Goal: Task Accomplishment & Management: Use online tool/utility

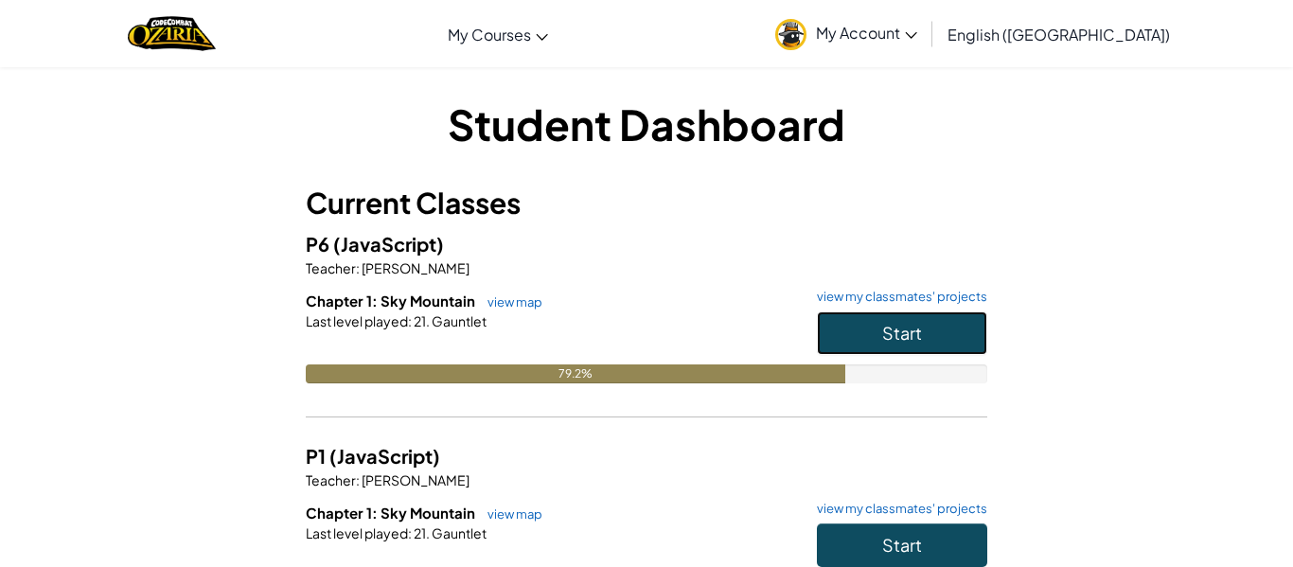
click at [907, 328] on span "Start" at bounding box center [902, 333] width 40 height 22
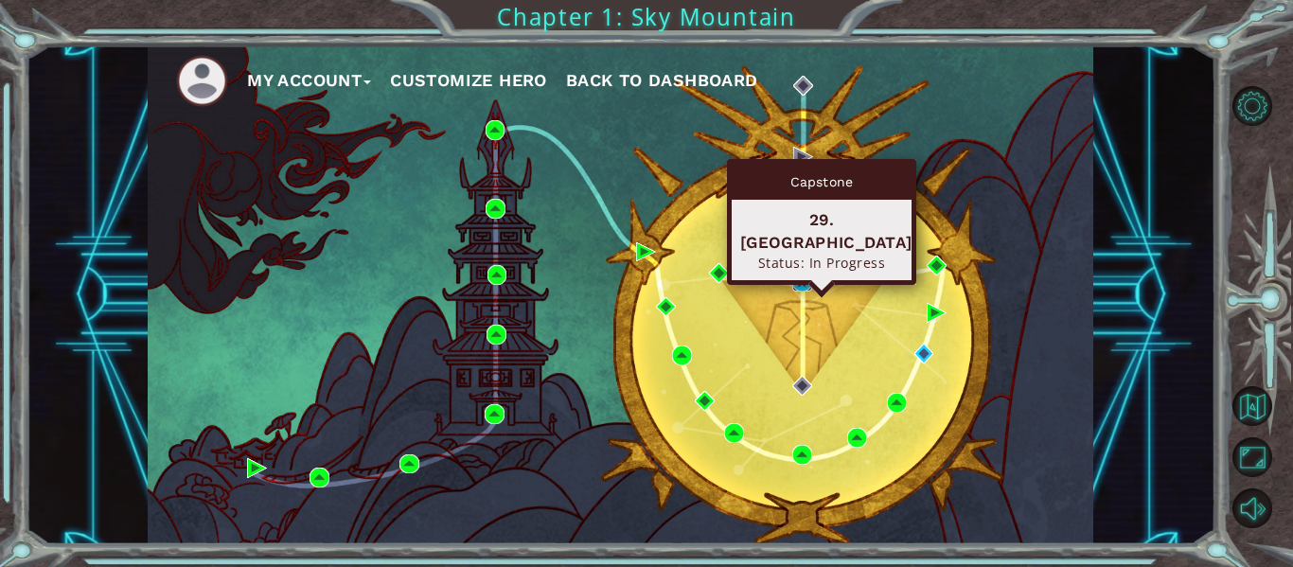
click at [797, 279] on img at bounding box center [802, 282] width 20 height 20
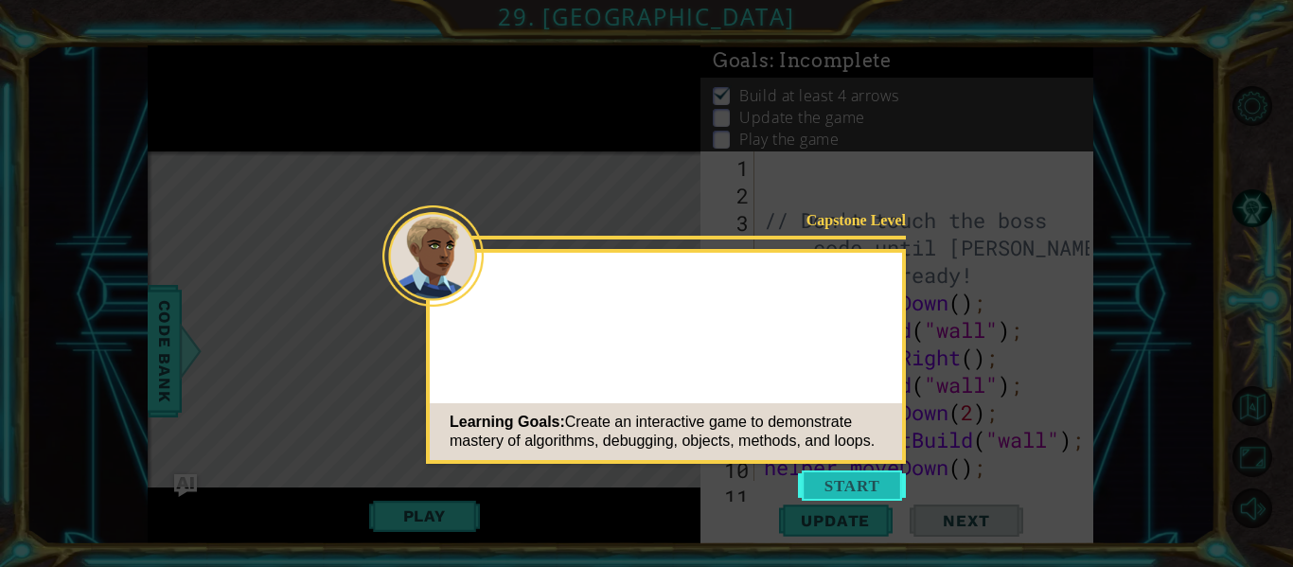
click at [840, 485] on button "Start" at bounding box center [852, 486] width 108 height 30
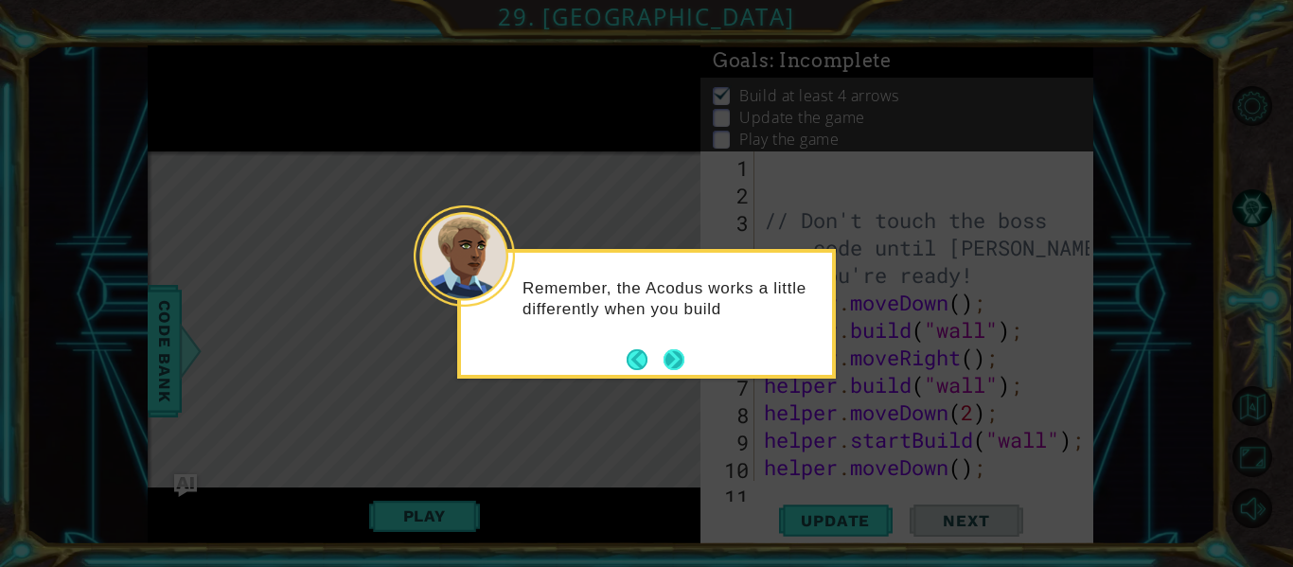
click at [673, 358] on button "Next" at bounding box center [674, 360] width 30 height 30
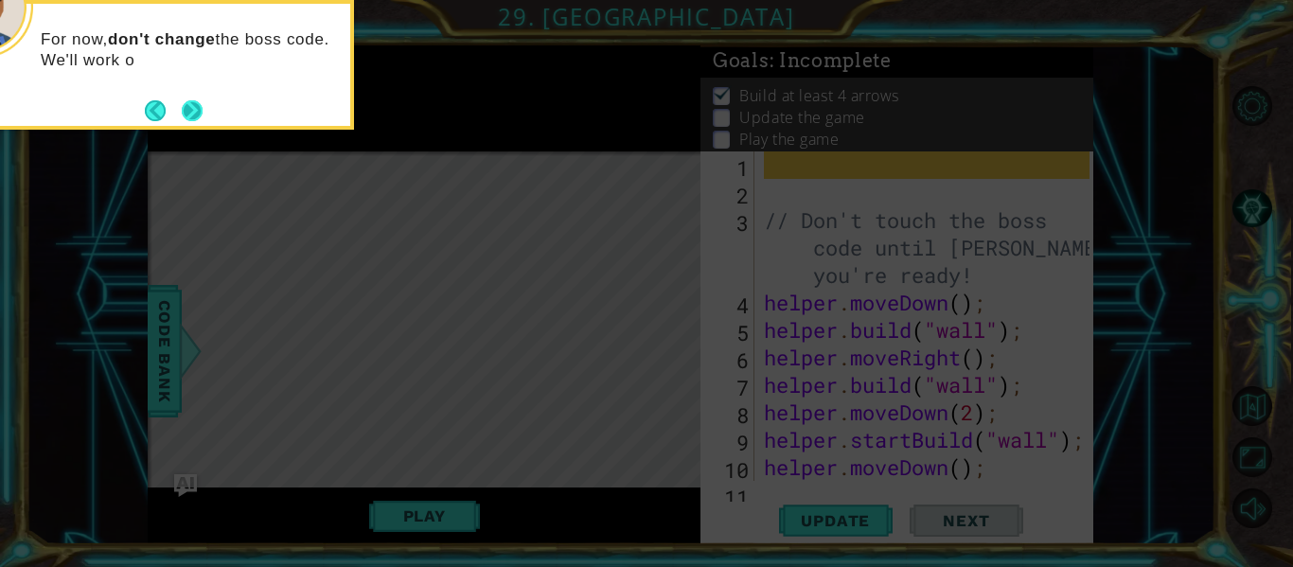
click at [187, 116] on button "Next" at bounding box center [192, 111] width 32 height 32
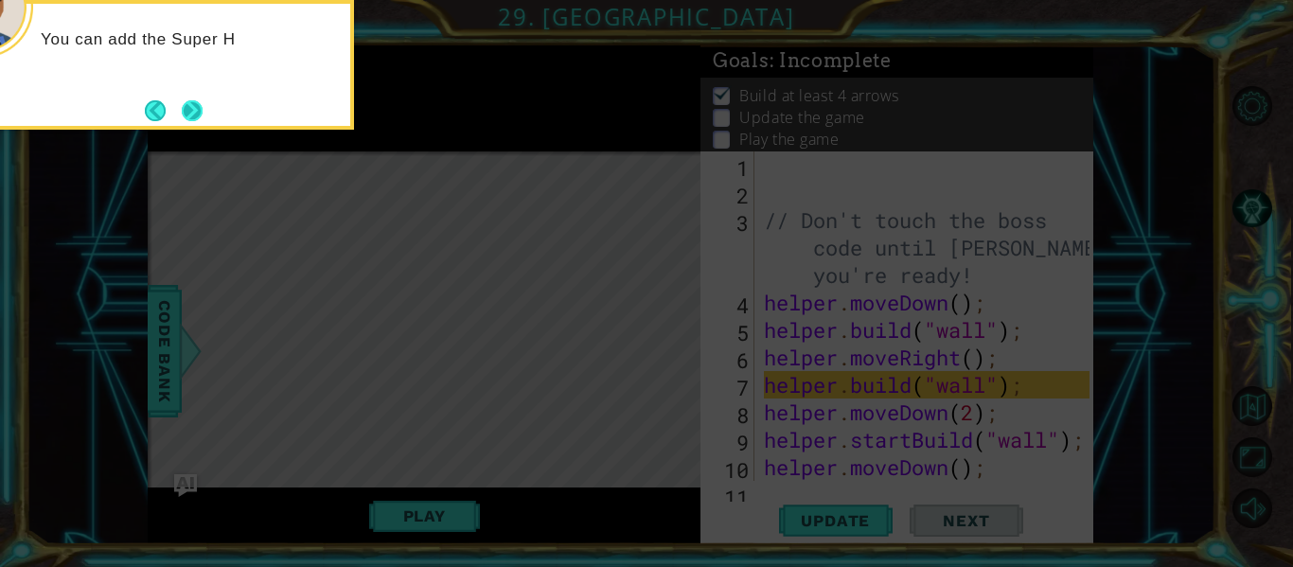
click at [185, 111] on button "Next" at bounding box center [192, 110] width 33 height 33
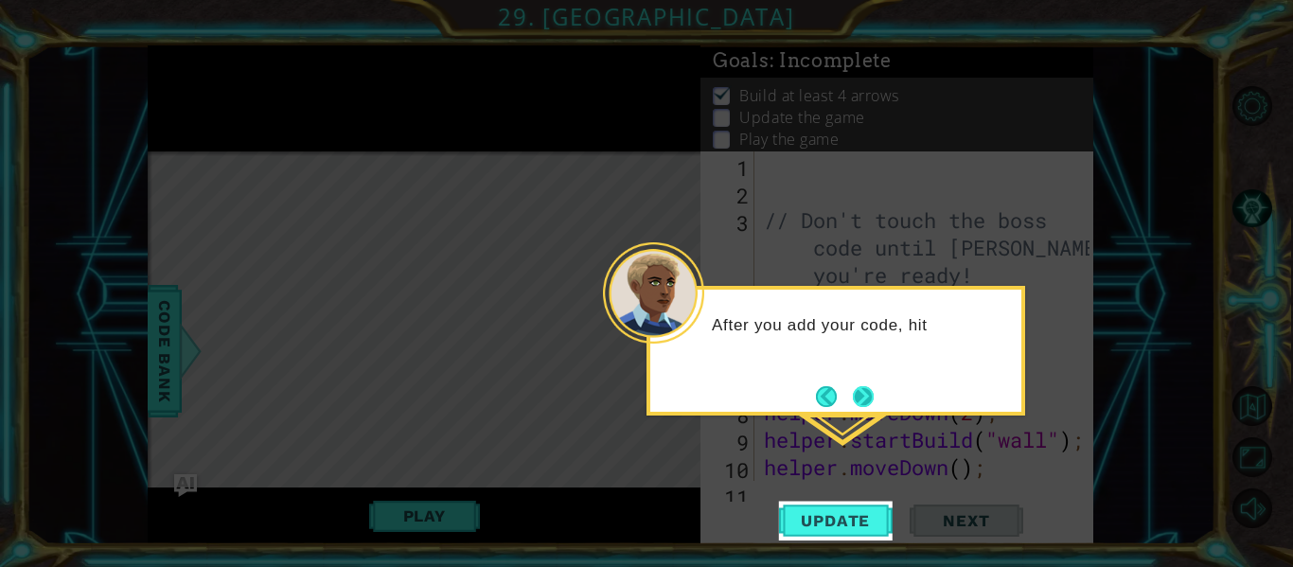
click at [847, 394] on button "Next" at bounding box center [863, 397] width 32 height 32
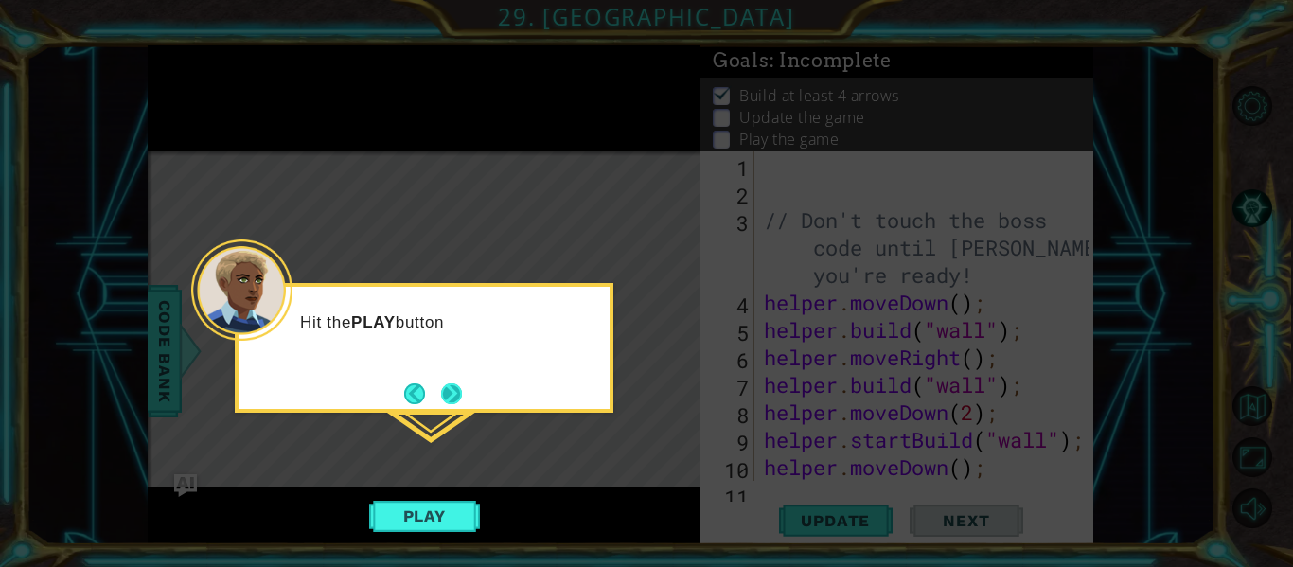
click at [444, 394] on button "Next" at bounding box center [451, 393] width 31 height 31
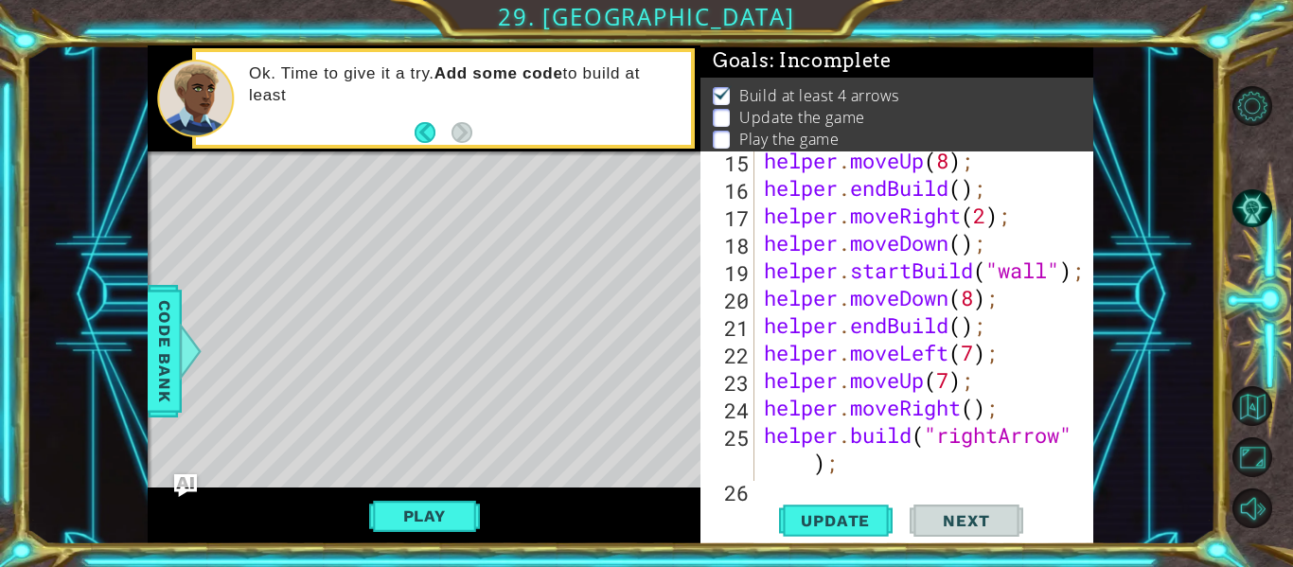
scroll to position [690, 0]
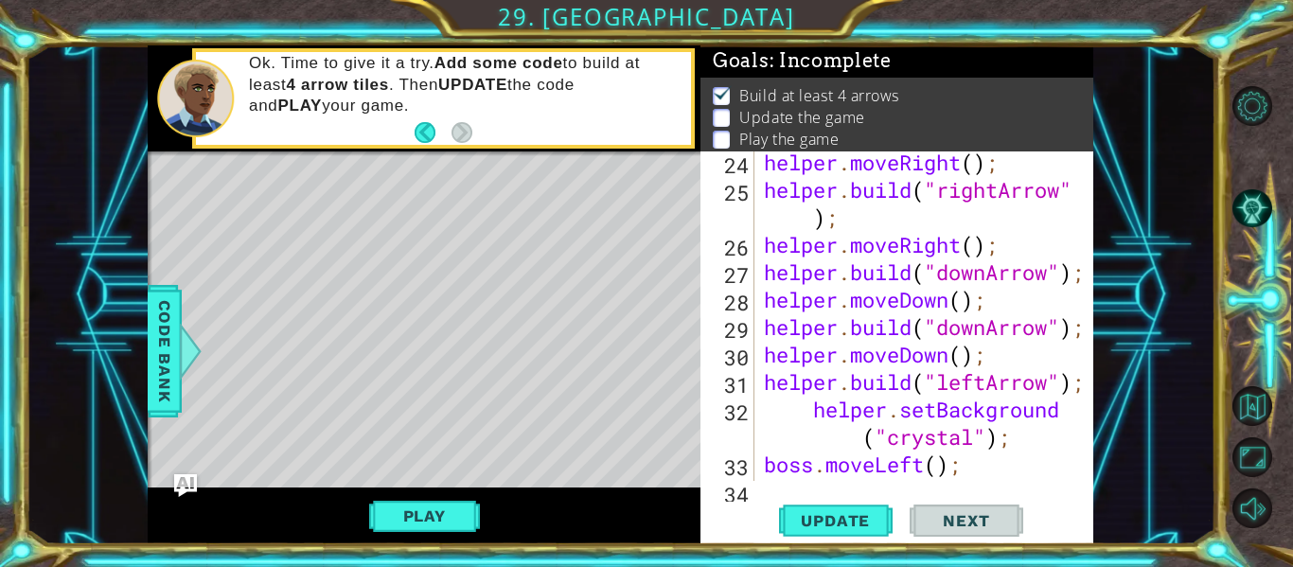
click at [912, 463] on div "helper . moveRight ( ) ; helper . build ( "rightArrow" ) ; helper . moveRight (…" at bounding box center [929, 341] width 339 height 384
type textarea "boss.moveLeft();"
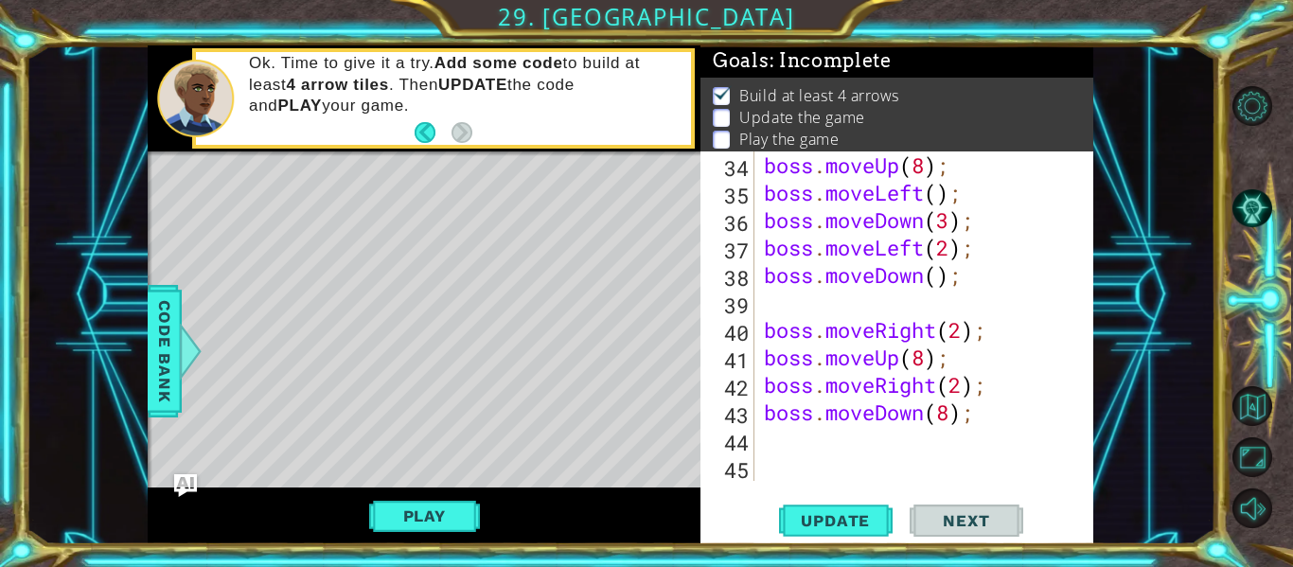
scroll to position [1016, 0]
click at [772, 436] on div "boss . moveUp ( 8 ) ; boss . moveLeft ( ) ; boss . moveDown ( 3 ) ; boss . move…" at bounding box center [929, 343] width 339 height 384
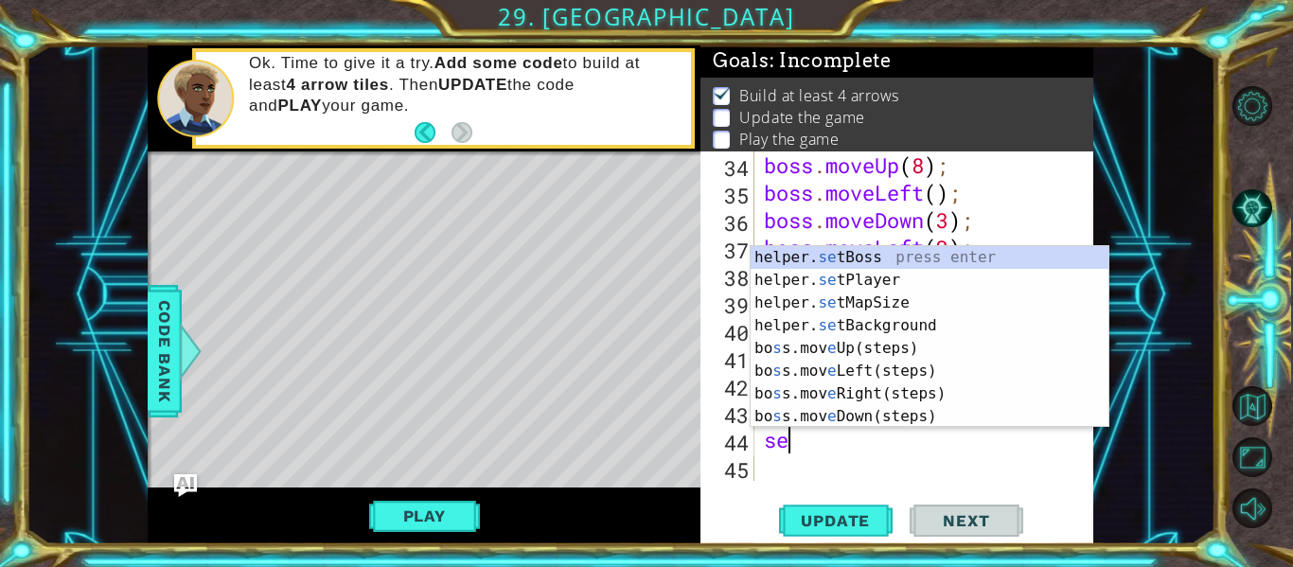
scroll to position [0, 1]
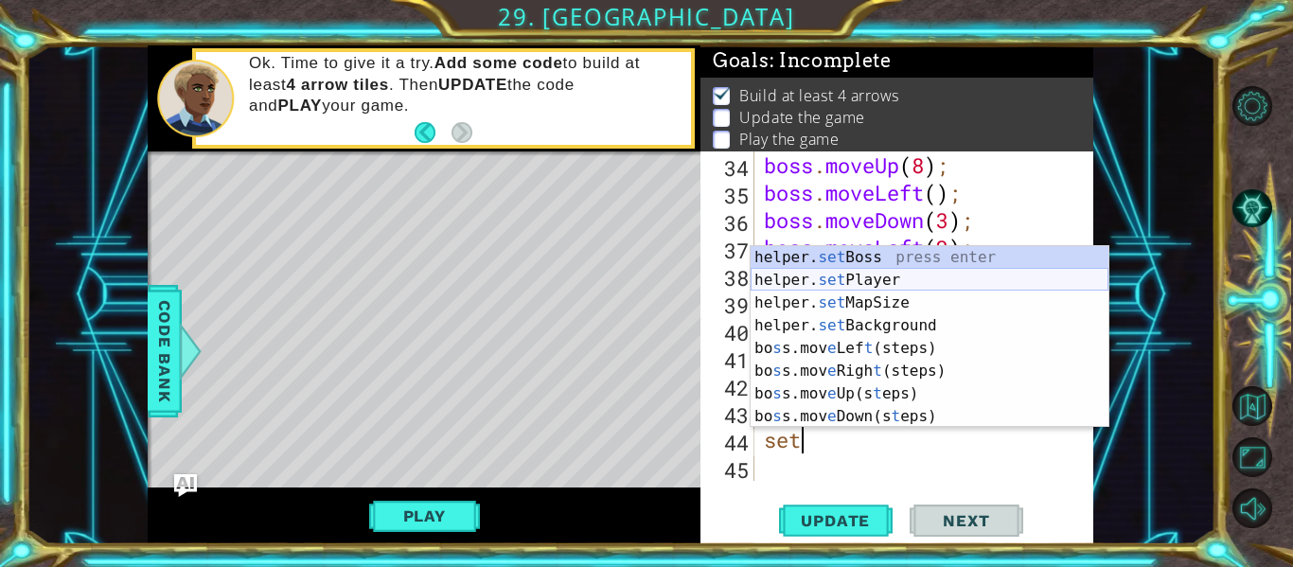
click at [883, 277] on div "helper. set Boss press enter helper. set Player press enter helper. set MapSize…" at bounding box center [930, 359] width 358 height 227
type textarea "helper.setPlayer("dragon");"
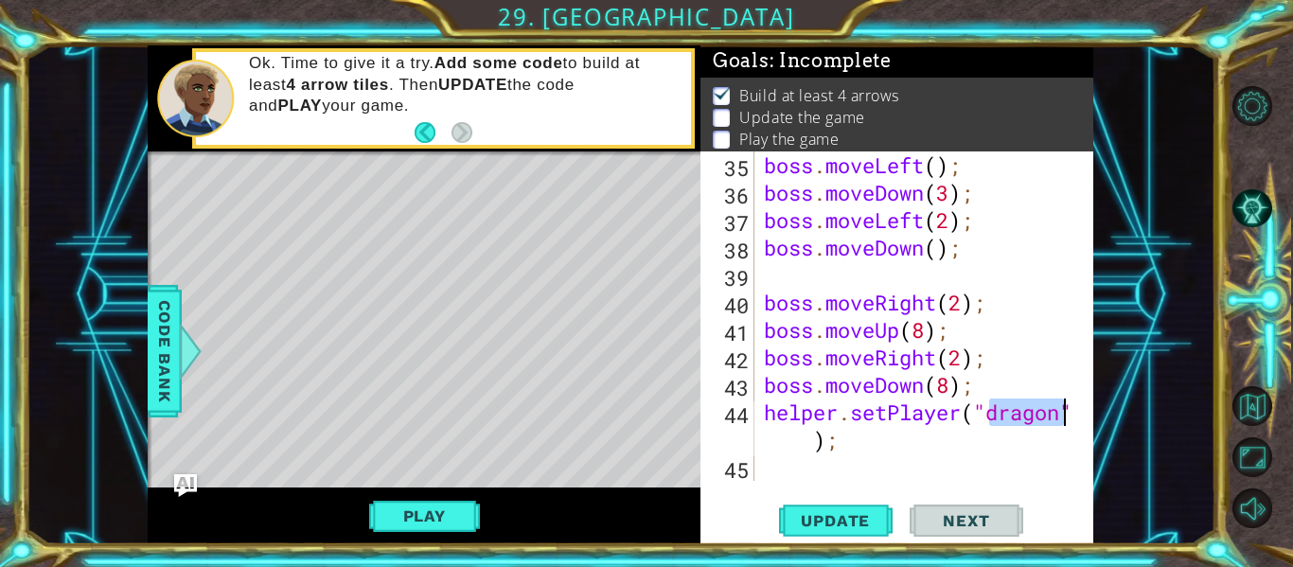
scroll to position [1043, 0]
click at [881, 480] on div "boss . moveLeft ( ) ; boss . moveDown ( 3 ) ; boss . moveLeft ( 2 ) ; boss . mo…" at bounding box center [929, 343] width 339 height 384
click at [863, 507] on button "Update" at bounding box center [836, 521] width 114 height 39
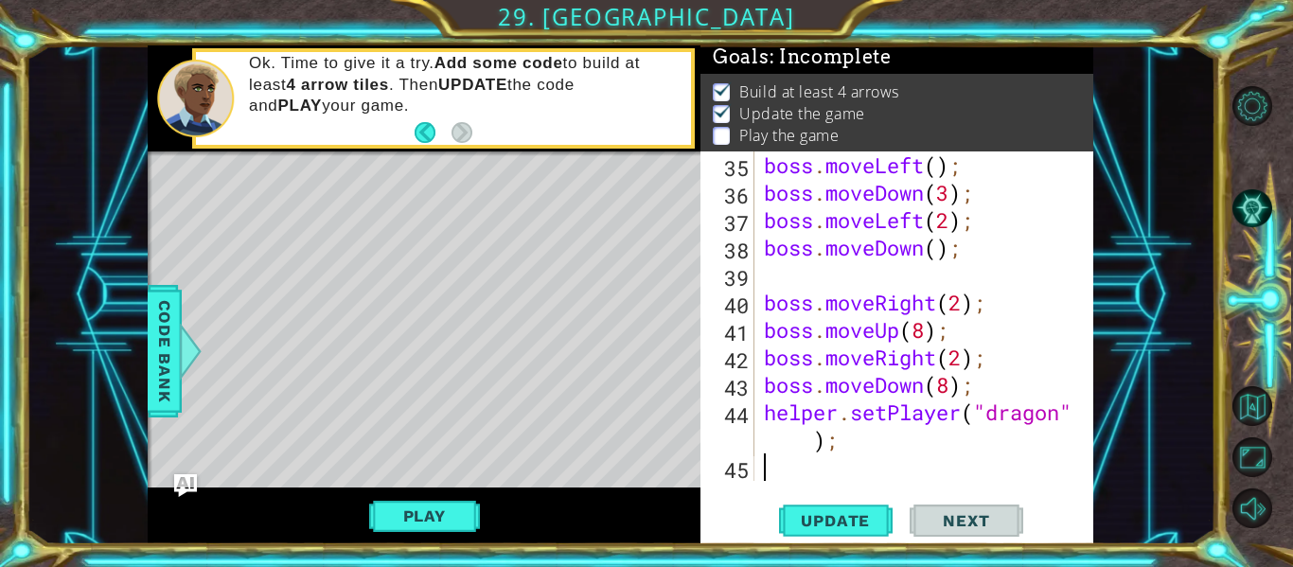
scroll to position [5, 0]
click at [458, 519] on button "Play" at bounding box center [424, 516] width 111 height 36
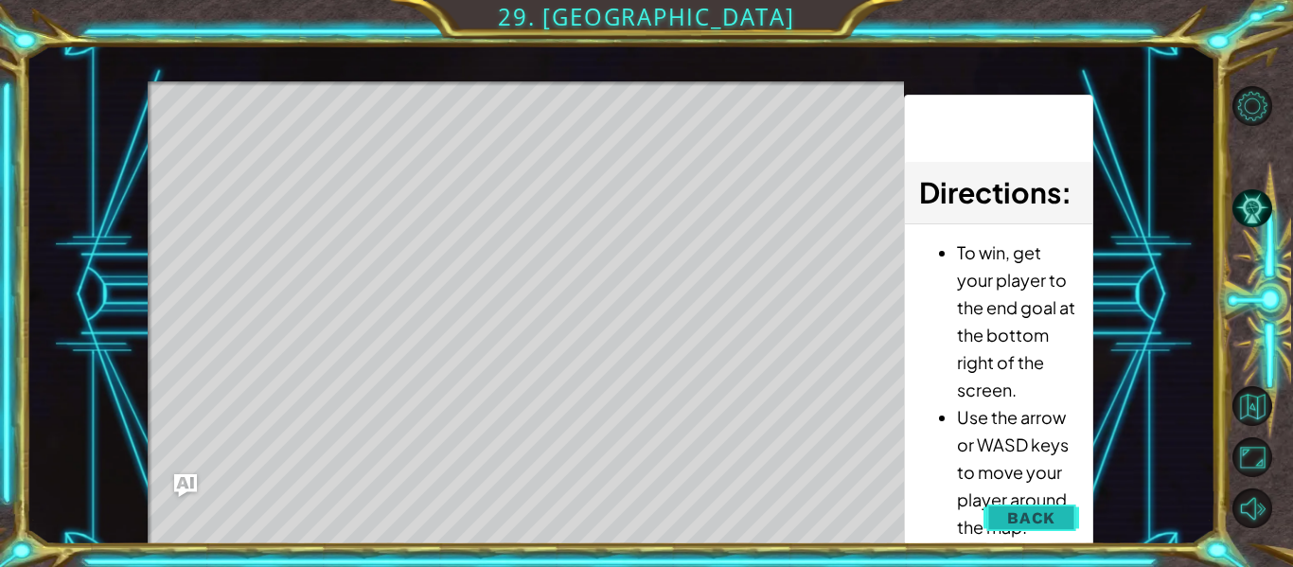
click at [1047, 522] on span "Back" at bounding box center [1031, 517] width 48 height 19
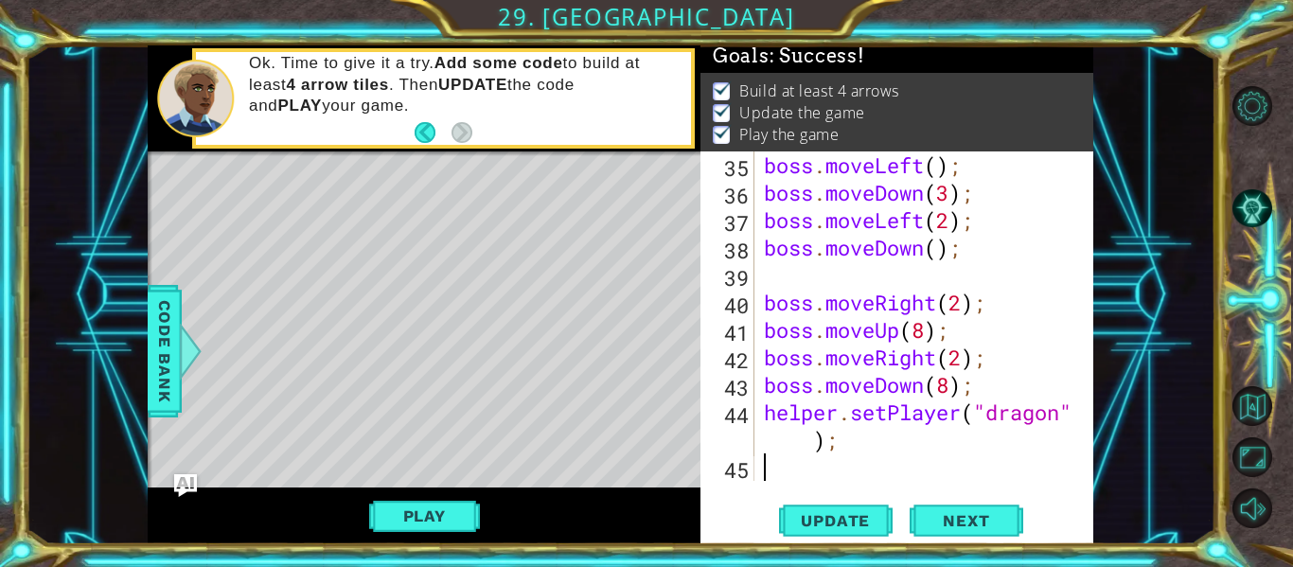
click at [774, 475] on div "boss . moveLeft ( ) ; boss . moveDown ( 3 ) ; boss . moveLeft ( 2 ) ; boss . mo…" at bounding box center [929, 343] width 339 height 384
click at [767, 440] on div "boss . moveLeft ( ) ; boss . moveDown ( 3 ) ; boss . moveLeft ( 2 ) ; boss . mo…" at bounding box center [929, 343] width 339 height 384
type textarea "helper.setPlayer("dragon");"
click at [757, 476] on div "helper.setPlayer("dragon"); 35 36 37 38 39 40 41 42 43 44 45 boss . moveLeft ( …" at bounding box center [895, 315] width 389 height 329
click at [767, 456] on div "boss . moveLeft ( ) ; boss . moveDown ( 3 ) ; boss . moveLeft ( 2 ) ; boss . mo…" at bounding box center [929, 343] width 339 height 384
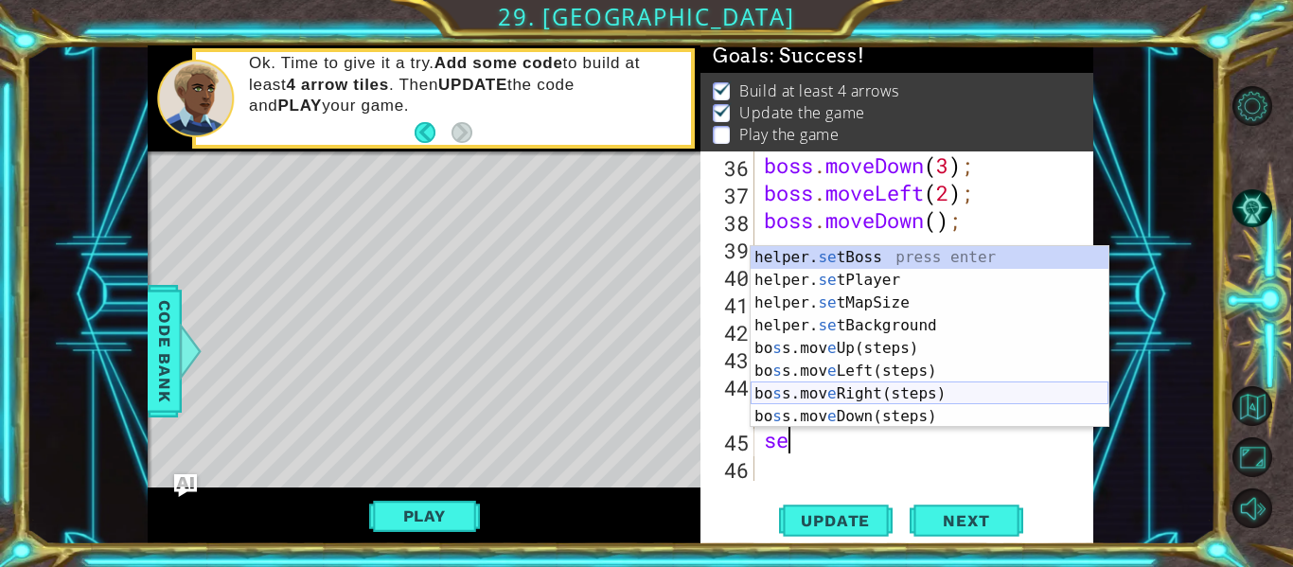
scroll to position [0, 1]
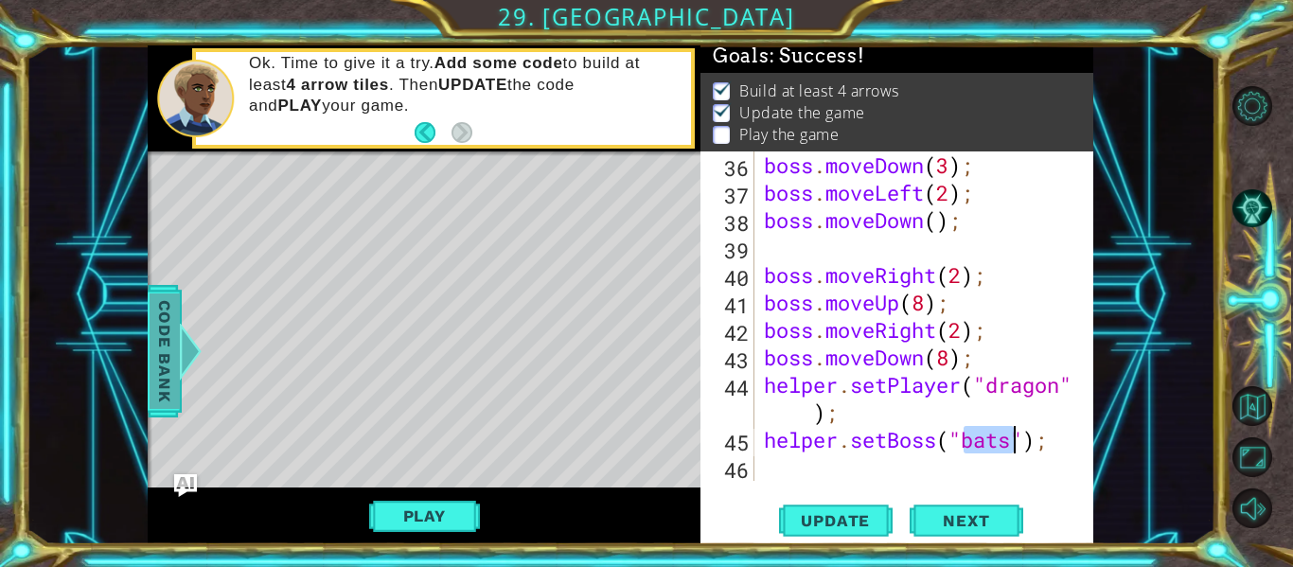
type textarea "helper.setBoss("bats");"
click at [156, 336] on span "Code Bank" at bounding box center [165, 352] width 30 height 116
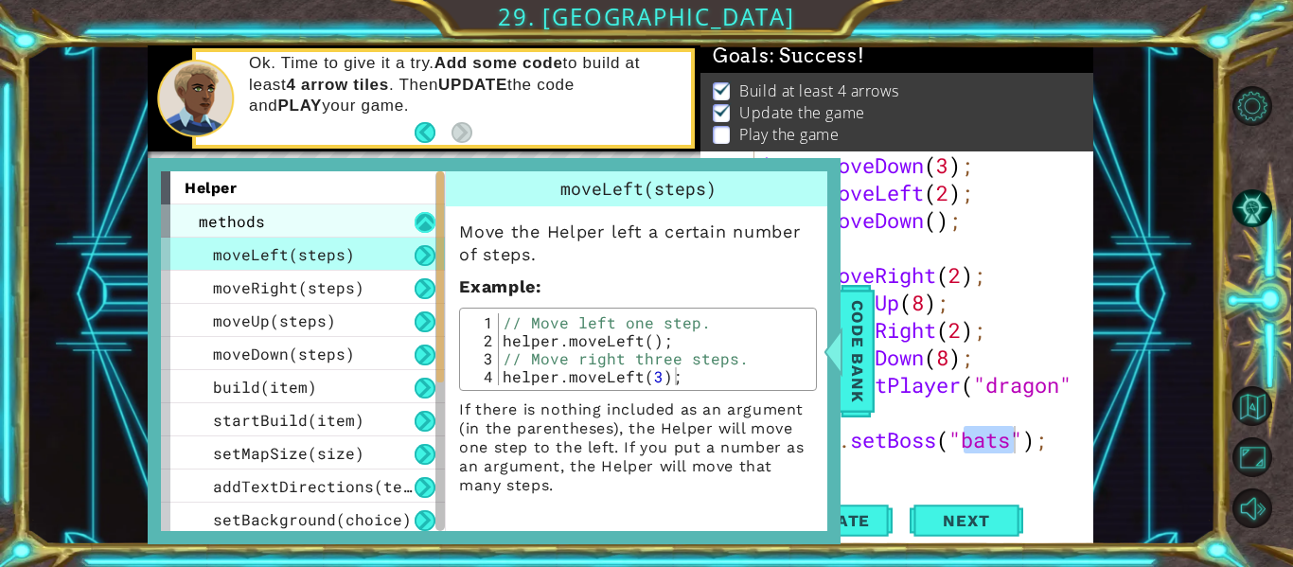
click at [418, 221] on button at bounding box center [425, 222] width 21 height 21
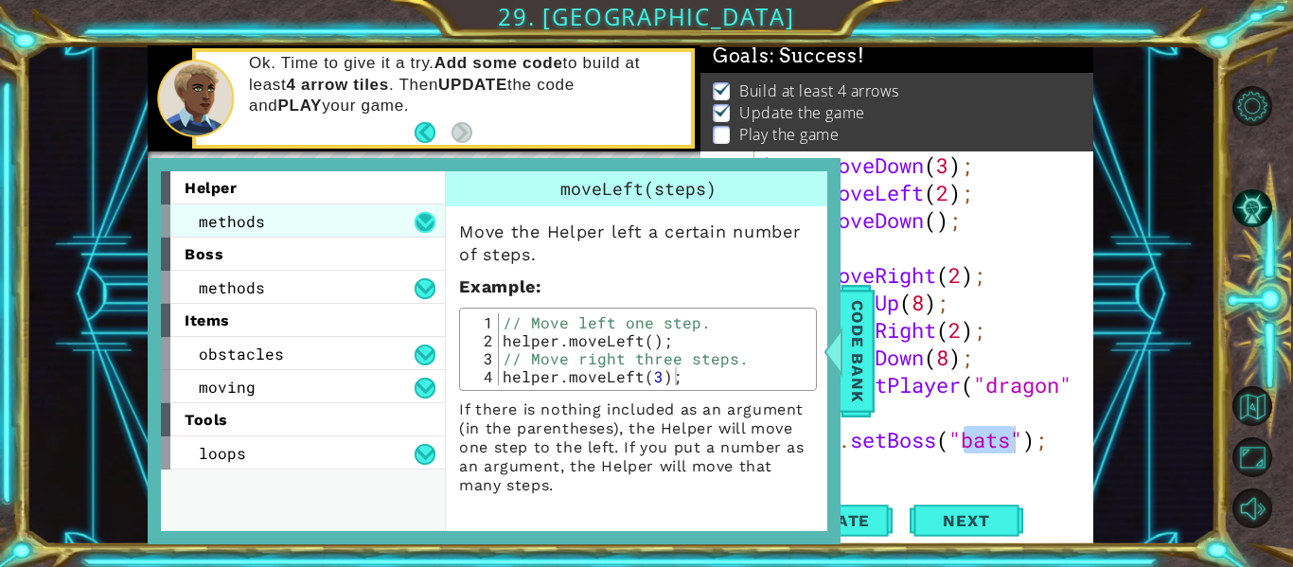
click at [424, 227] on button at bounding box center [425, 222] width 21 height 21
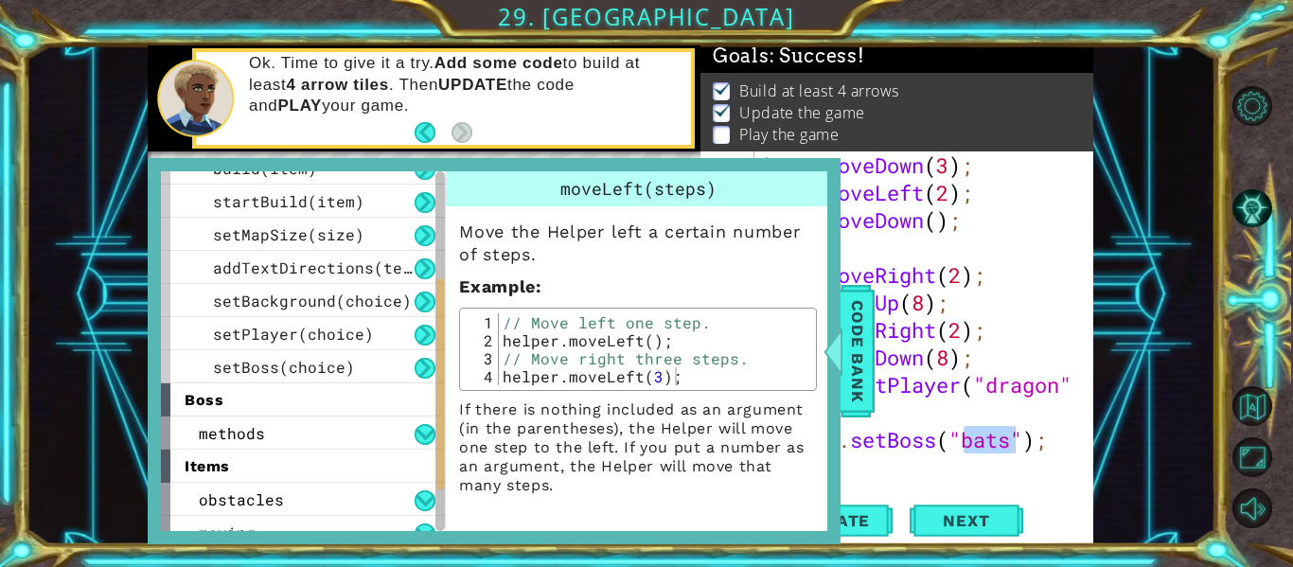
scroll to position [213, 0]
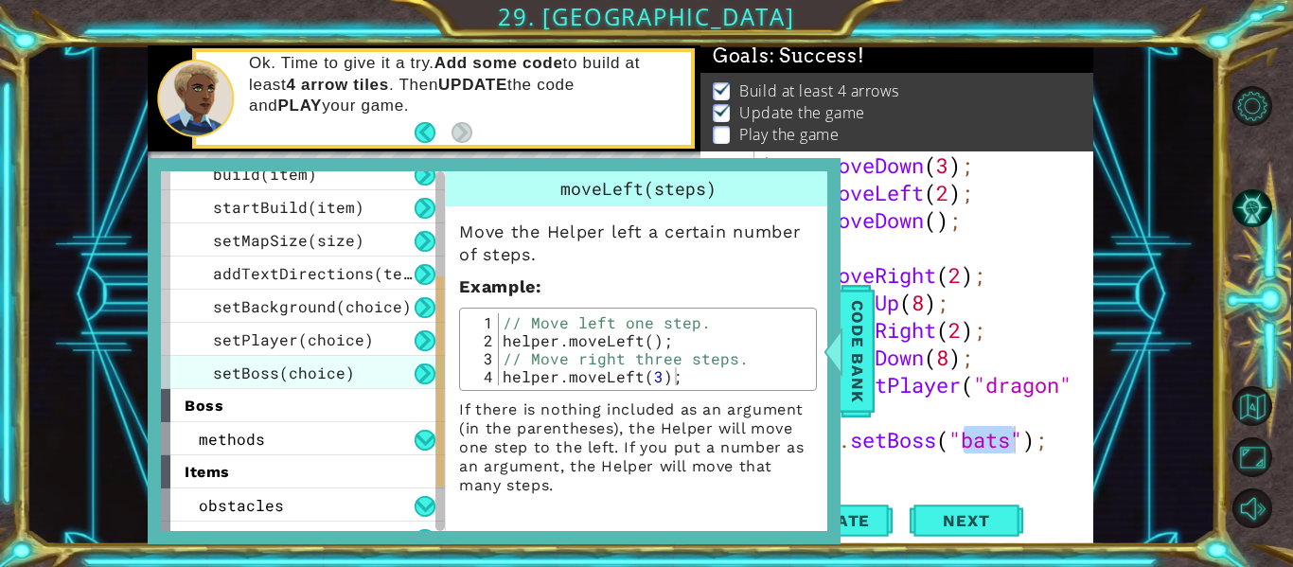
click at [389, 365] on div "setBoss(choice)" at bounding box center [303, 372] width 284 height 33
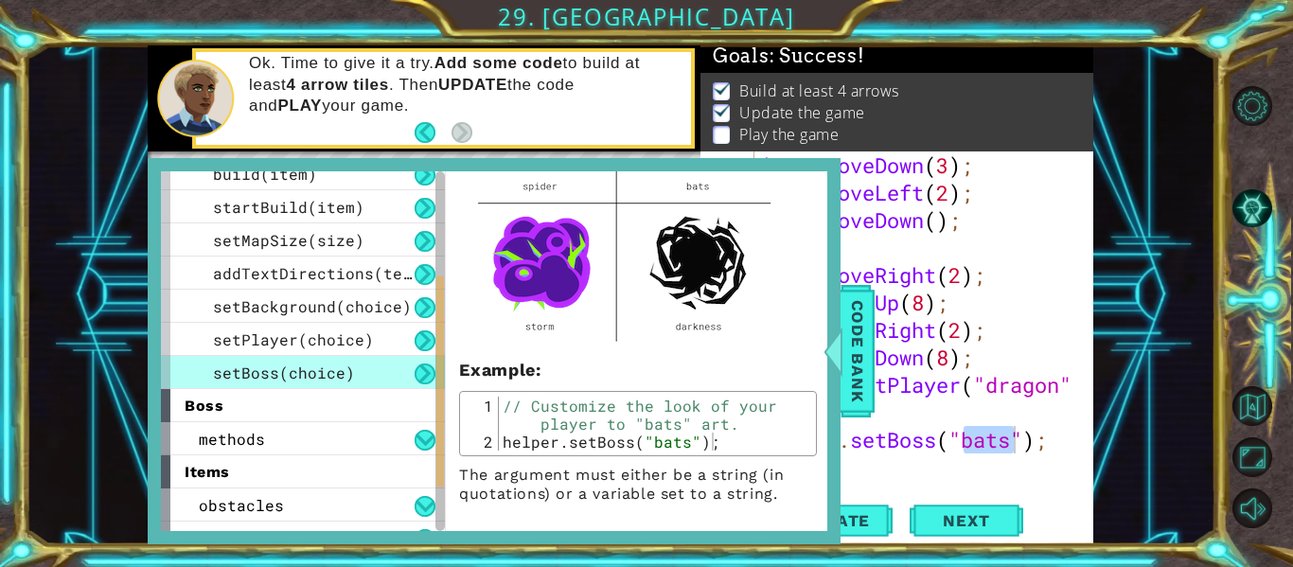
scroll to position [269, 0]
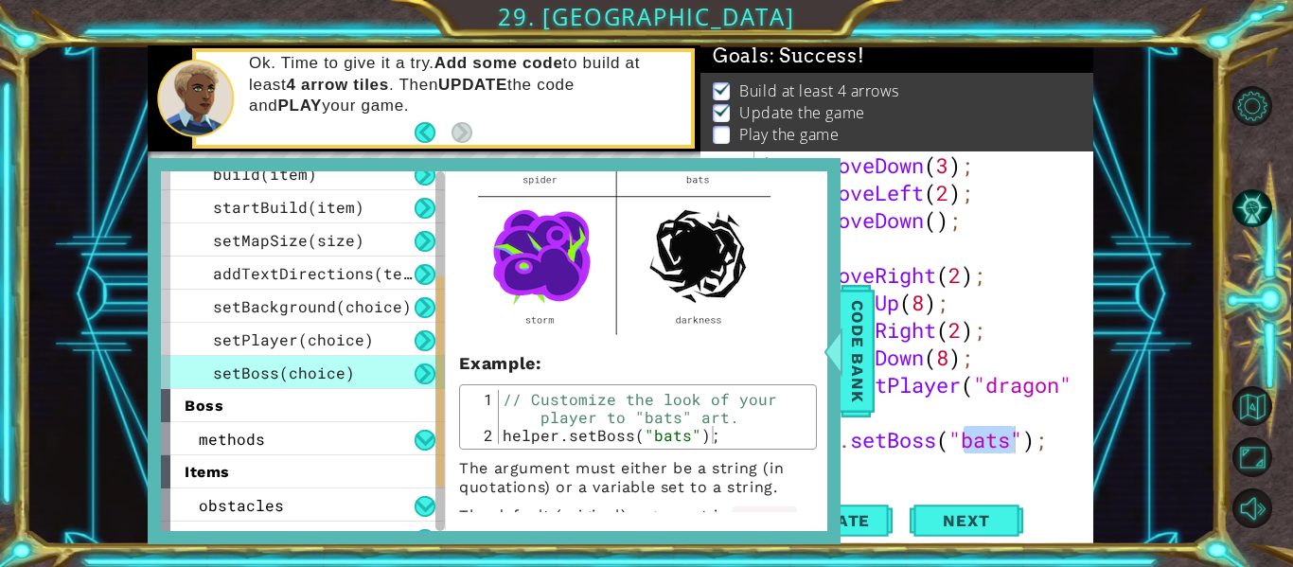
click at [1016, 437] on div "boss . moveDown ( 3 ) ; boss . moveLeft ( 2 ) ; boss . moveDown ( ) ; boss . mo…" at bounding box center [924, 315] width 329 height 329
click at [861, 369] on span "Code Bank" at bounding box center [858, 352] width 30 height 116
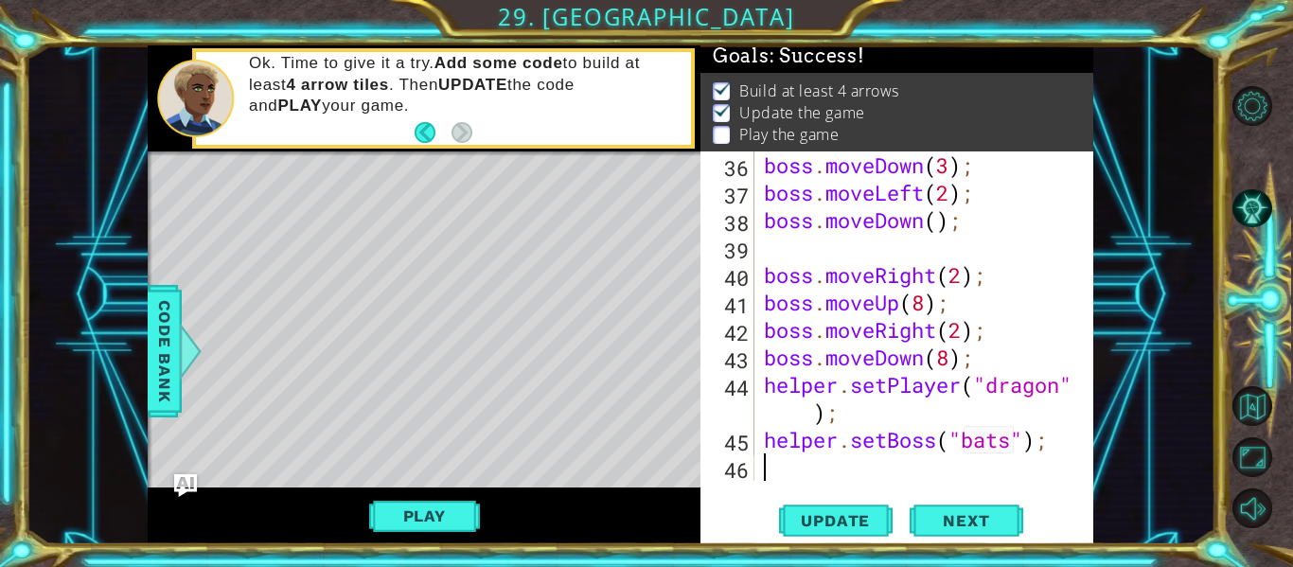
scroll to position [0, 0]
click at [1018, 457] on div "boss . moveDown ( 3 ) ; boss . moveLeft ( 2 ) ; boss . moveDown ( ) ; boss . mo…" at bounding box center [929, 343] width 339 height 384
click at [1014, 438] on div "boss . moveDown ( 3 ) ; boss . moveLeft ( 2 ) ; boss . moveDown ( ) ; boss . mo…" at bounding box center [929, 343] width 339 height 384
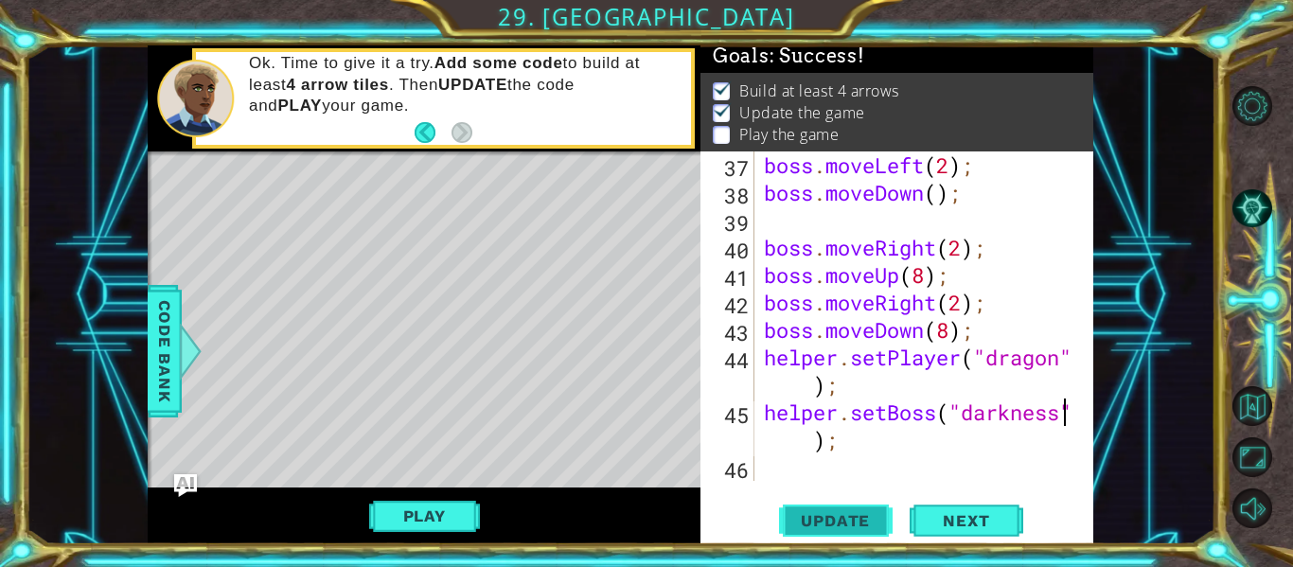
type textarea "helper.setBoss("darkness");"
click at [865, 515] on span "Update" at bounding box center [835, 520] width 107 height 19
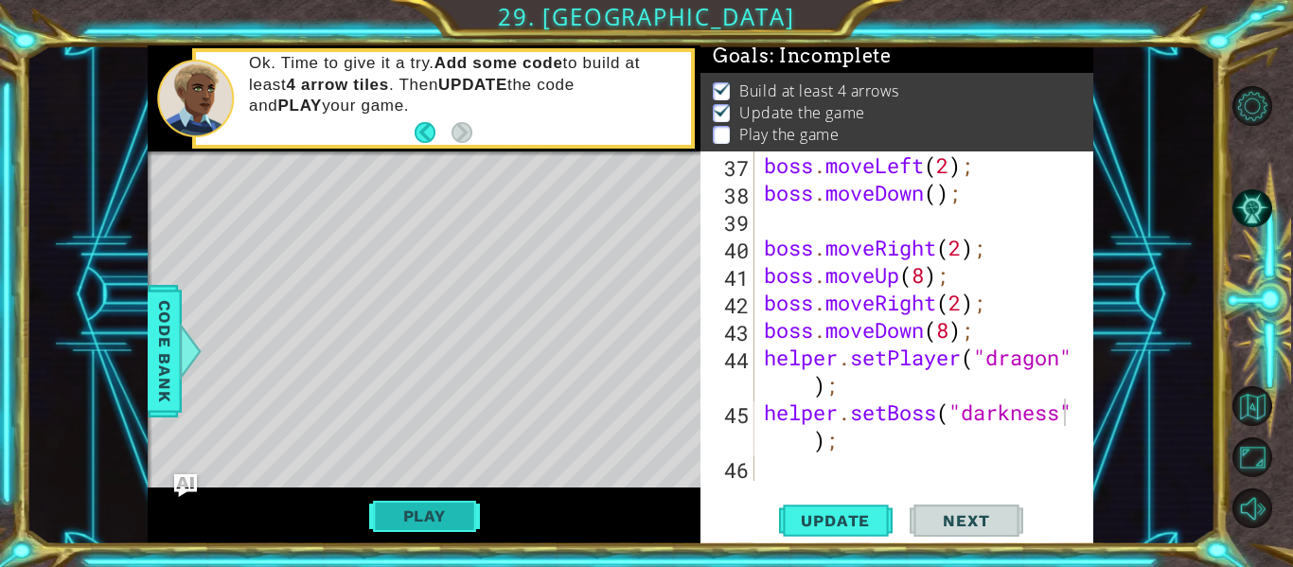
click at [447, 523] on button "Play" at bounding box center [424, 516] width 111 height 36
click at [396, 521] on button "Play" at bounding box center [424, 516] width 111 height 36
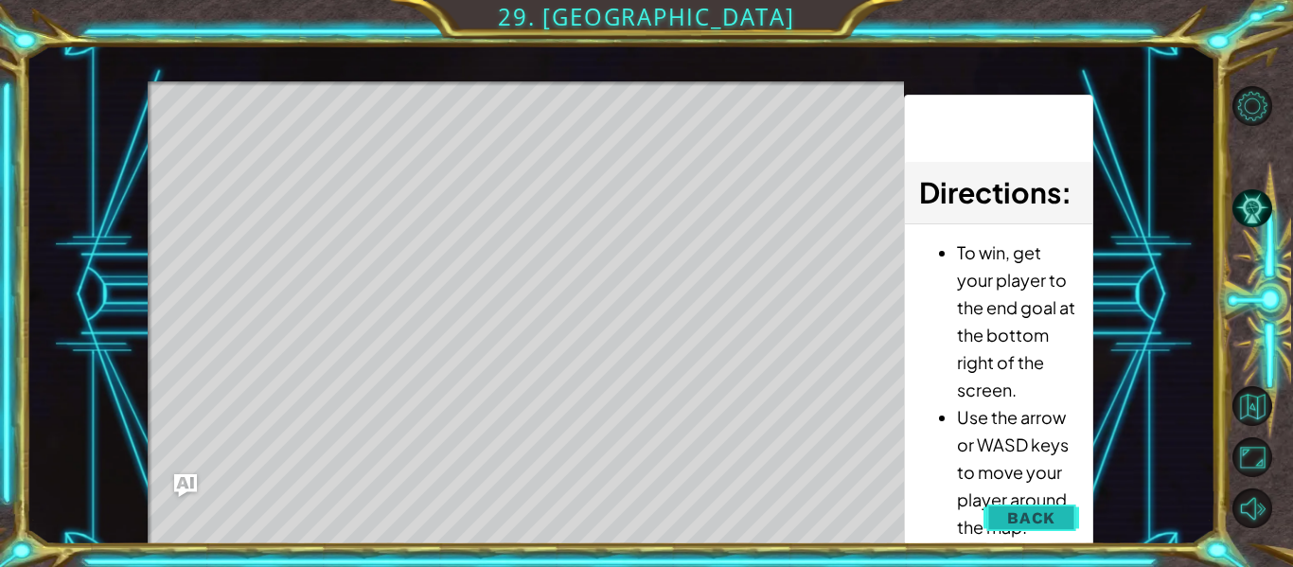
click at [1055, 511] on span "Back" at bounding box center [1031, 517] width 48 height 19
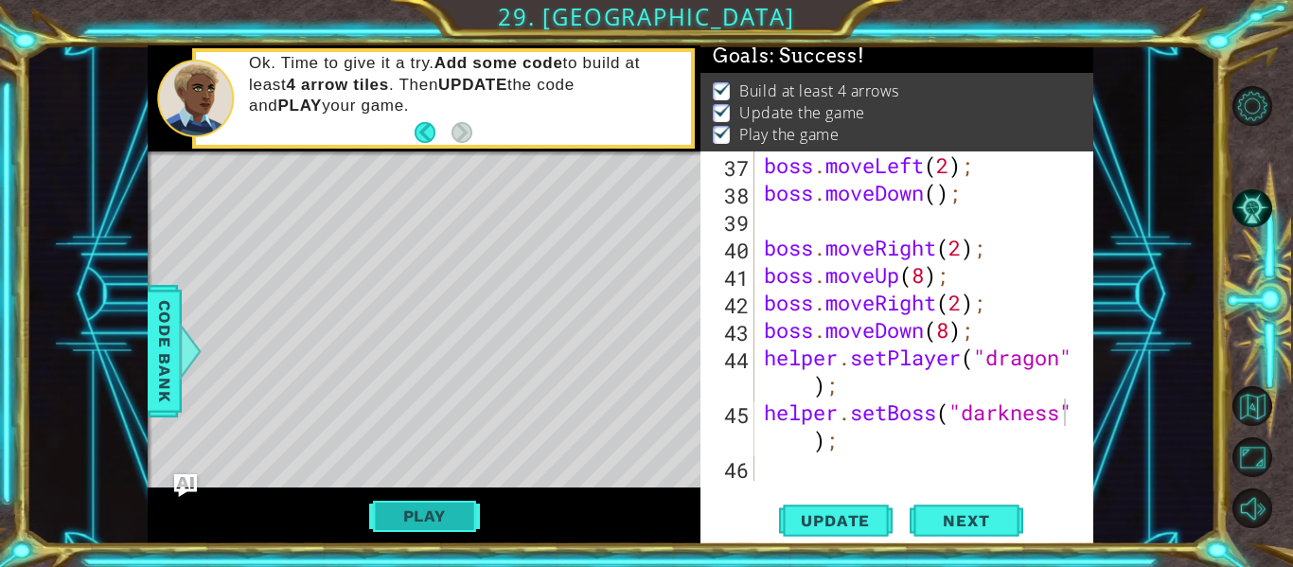
click at [400, 514] on button "Play" at bounding box center [424, 516] width 111 height 36
click at [987, 535] on button "Next" at bounding box center [967, 521] width 114 height 39
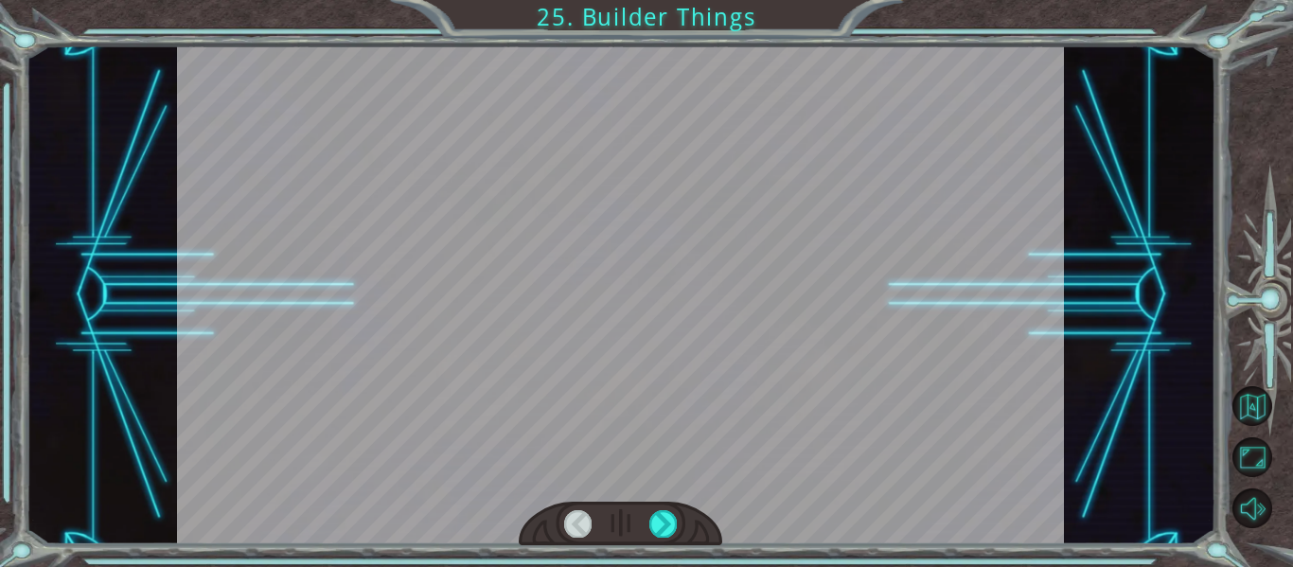
click at [821, 140] on div at bounding box center [621, 294] width 888 height 499
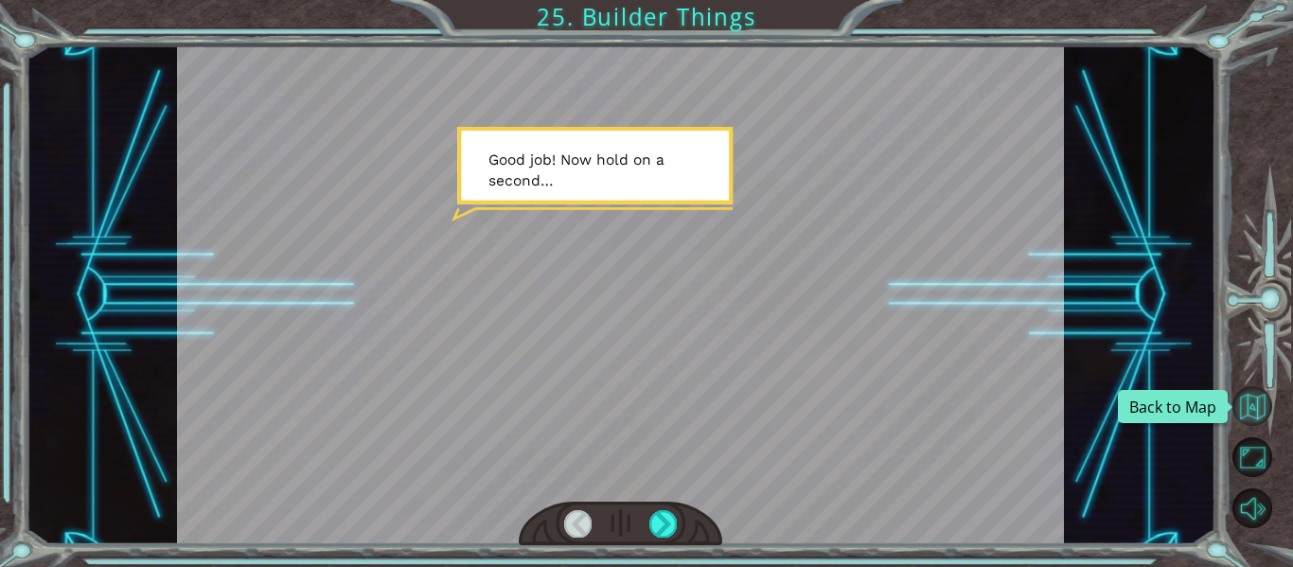
click at [1249, 411] on button "Back to Map" at bounding box center [1253, 406] width 40 height 40
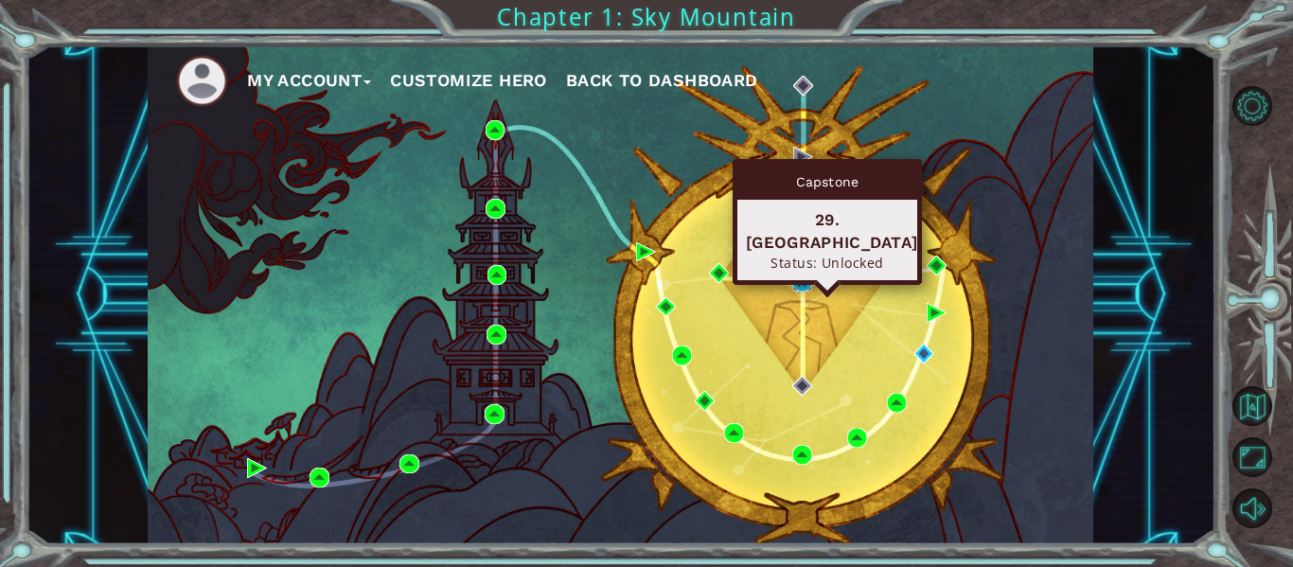
click at [802, 281] on img at bounding box center [802, 282] width 20 height 20
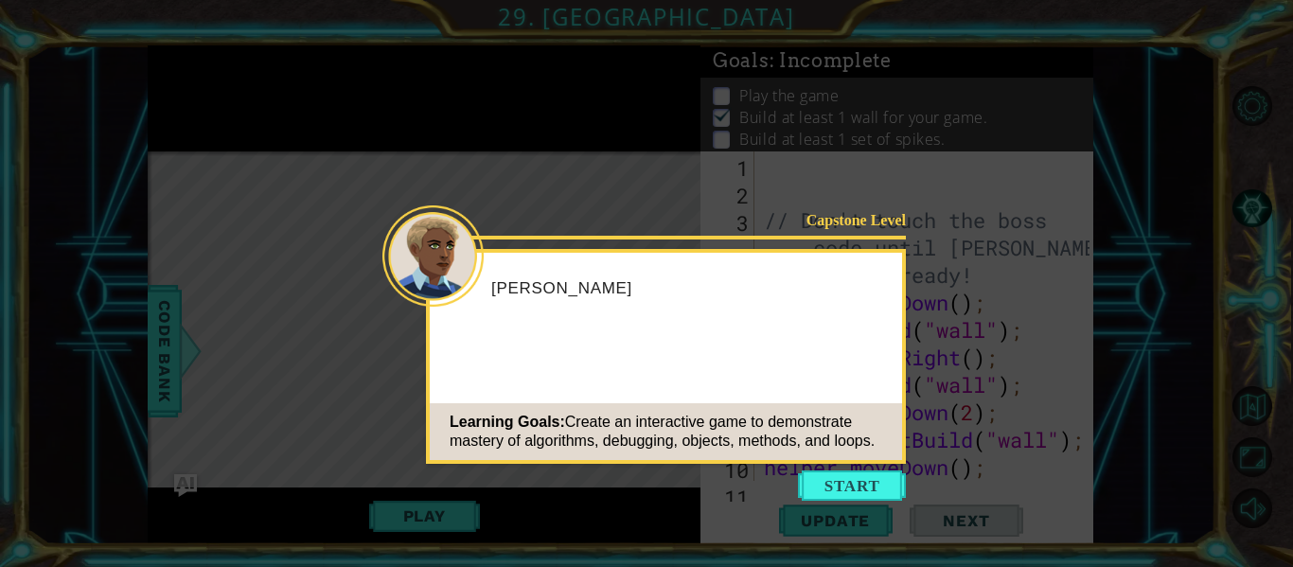
click at [863, 483] on button "Start" at bounding box center [852, 486] width 108 height 30
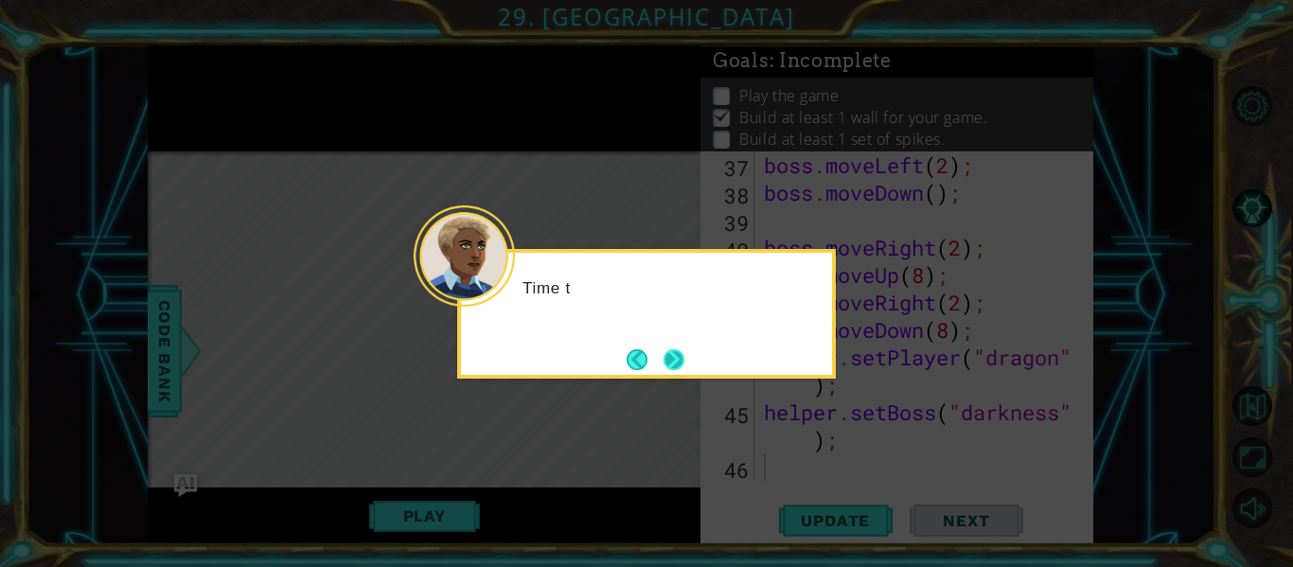
click at [667, 350] on button "Next" at bounding box center [674, 360] width 27 height 27
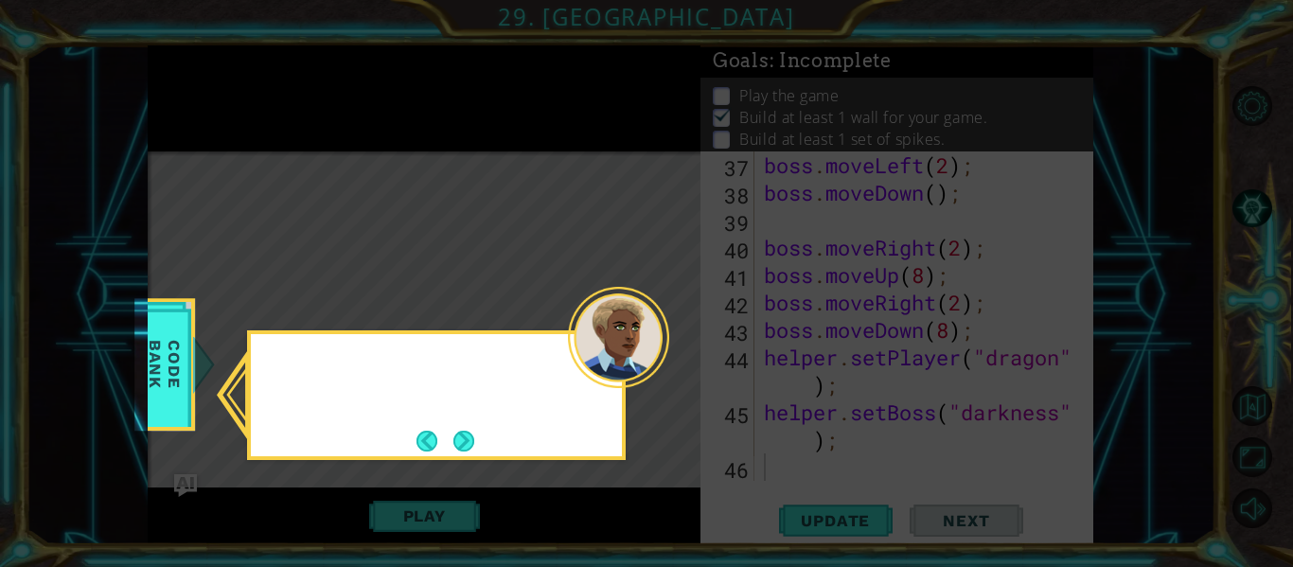
scroll to position [1098, 0]
click at [471, 443] on button "Next" at bounding box center [463, 440] width 35 height 35
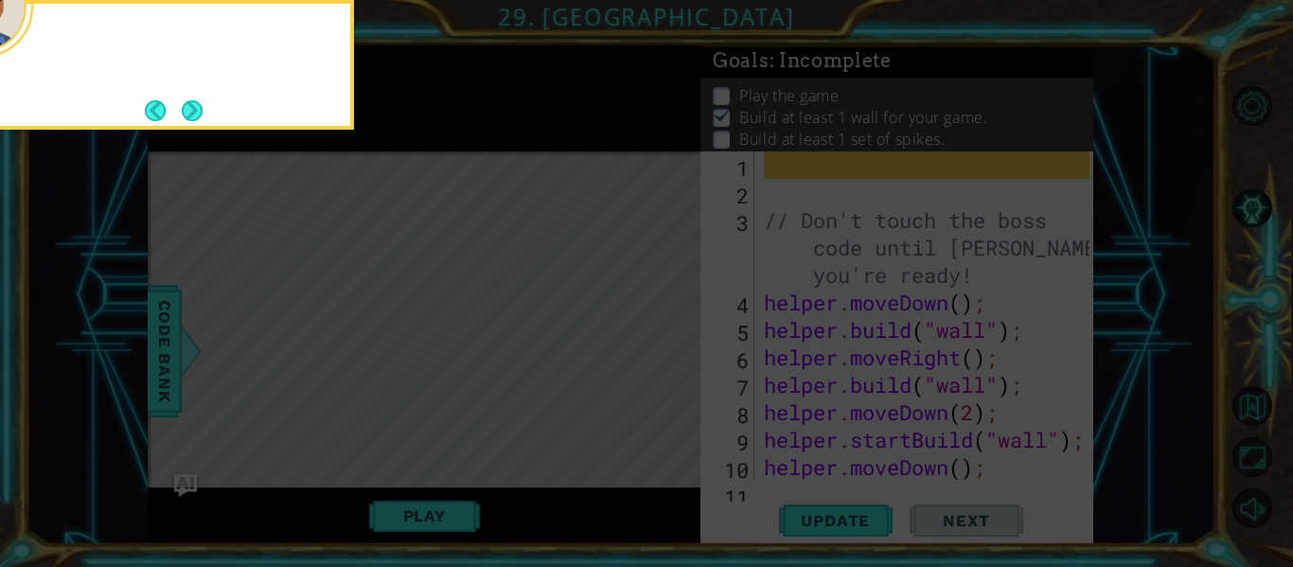
scroll to position [0, 0]
click at [190, 119] on button "Next" at bounding box center [192, 111] width 32 height 32
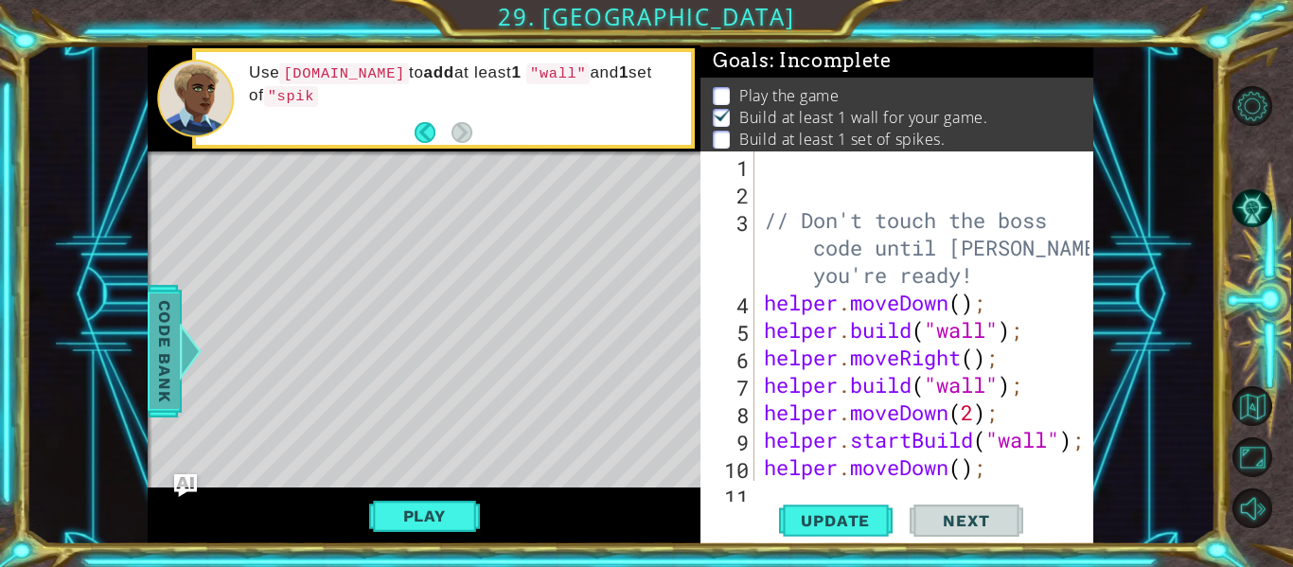
click at [188, 365] on div at bounding box center [191, 351] width 24 height 57
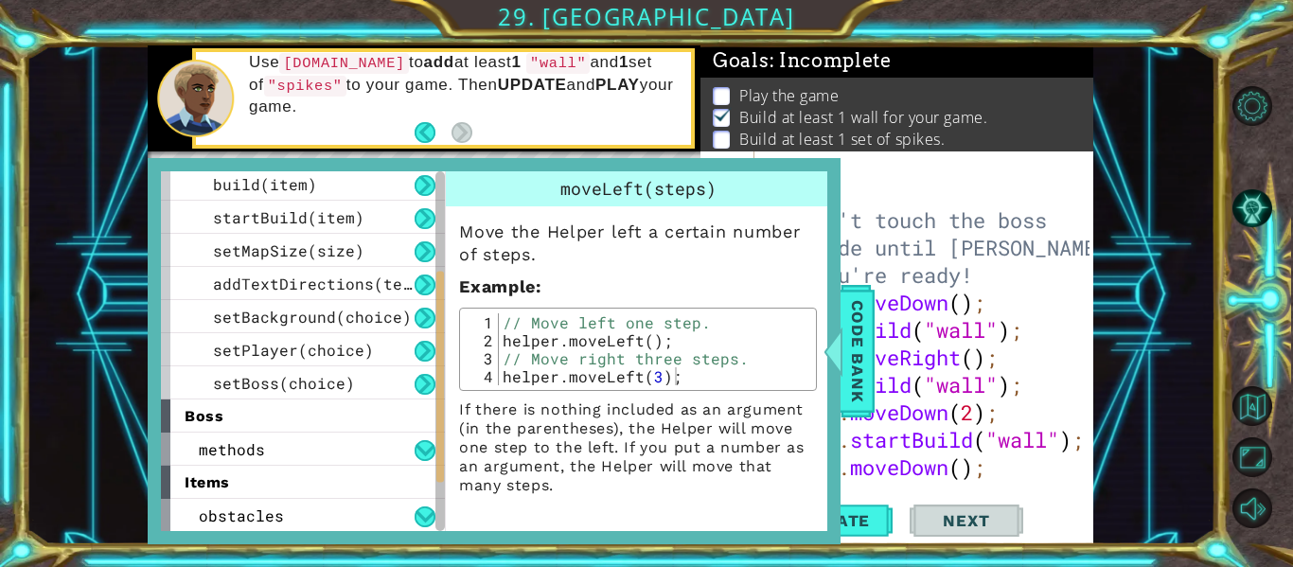
scroll to position [204, 0]
click at [317, 436] on div "helper methods moveLeft(steps) moveRight(steps) moveUp(steps) moveDown(steps) b…" at bounding box center [303, 351] width 284 height 360
click at [430, 345] on button at bounding box center [425, 350] width 21 height 21
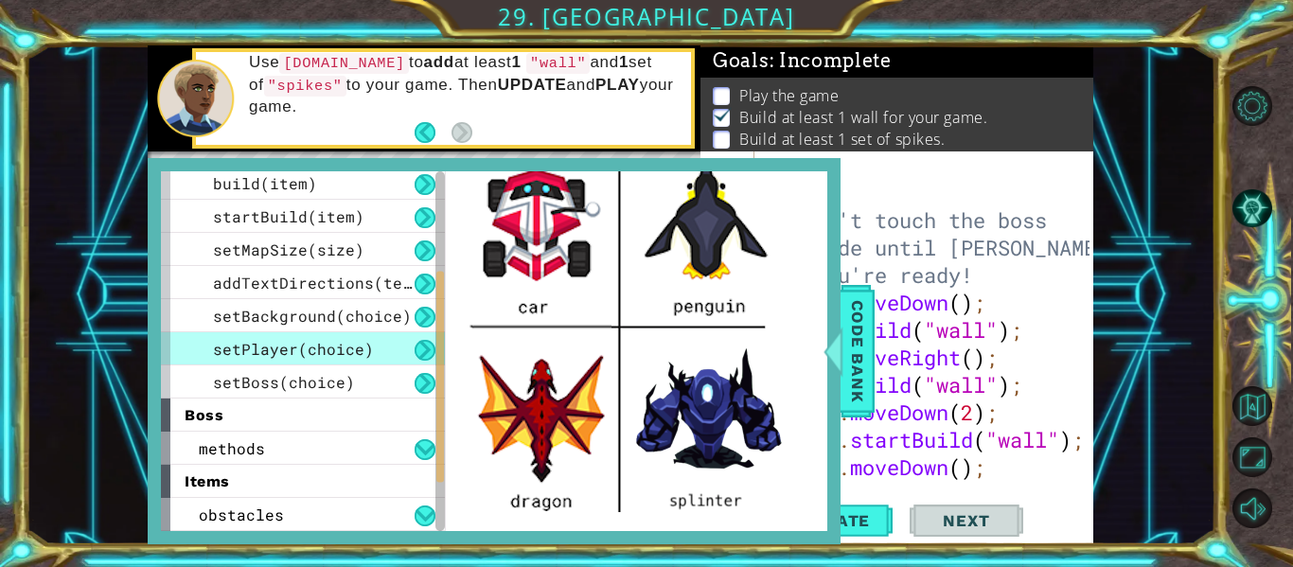
scroll to position [560, 0]
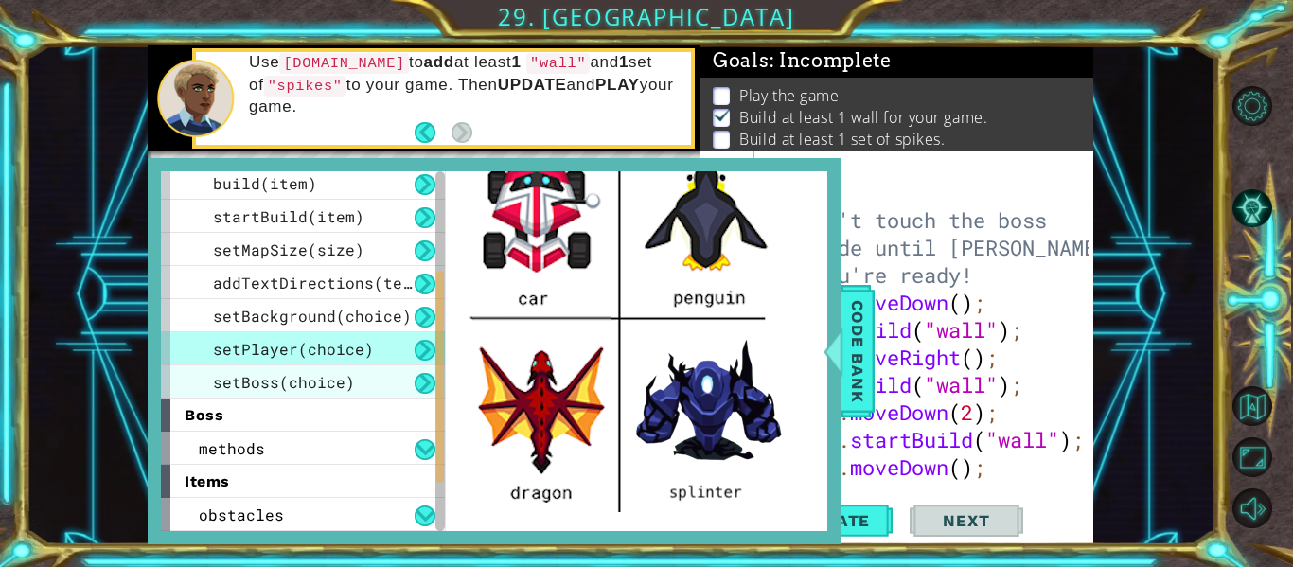
click at [297, 384] on span "setBoss(choice)" at bounding box center [284, 382] width 142 height 20
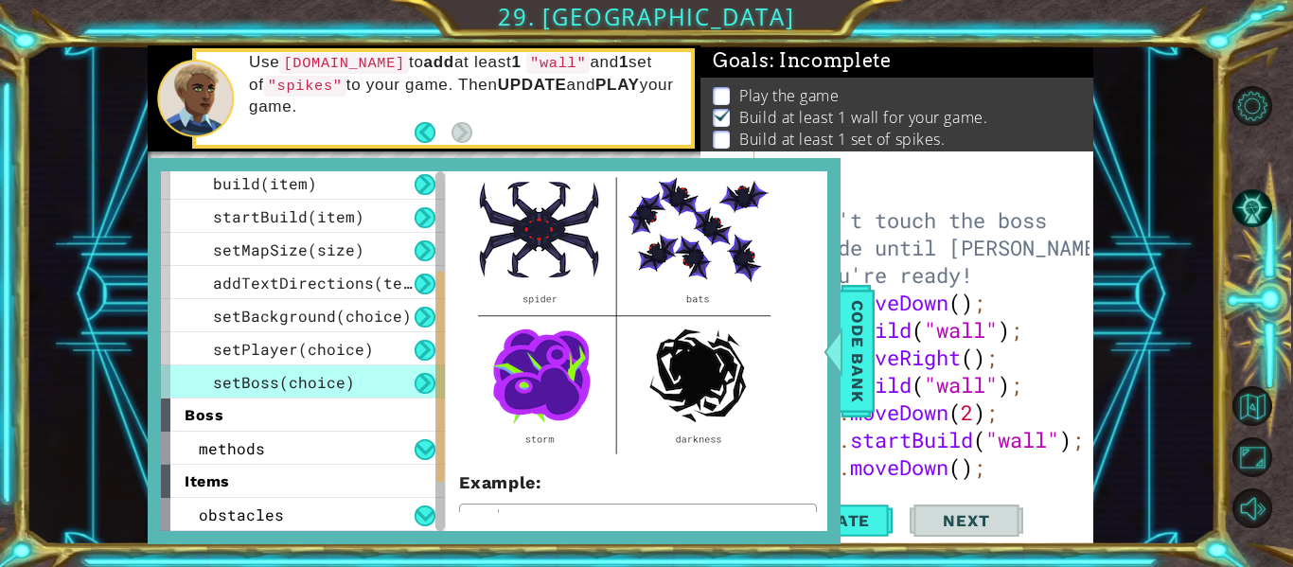
scroll to position [155, 0]
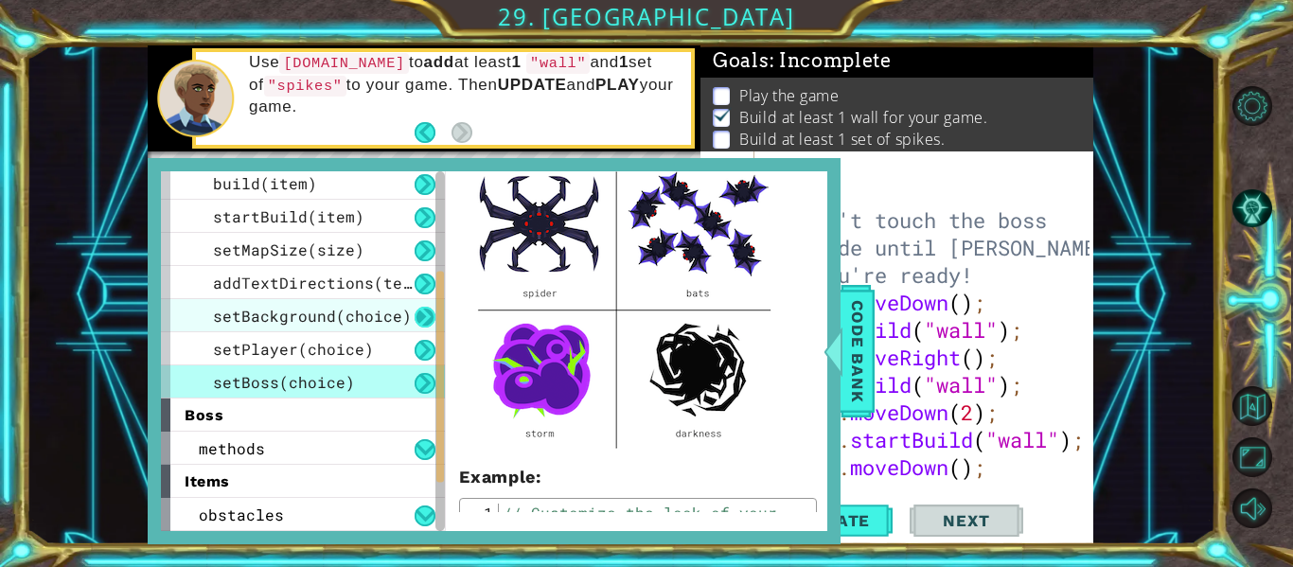
click at [420, 313] on button at bounding box center [425, 317] width 21 height 21
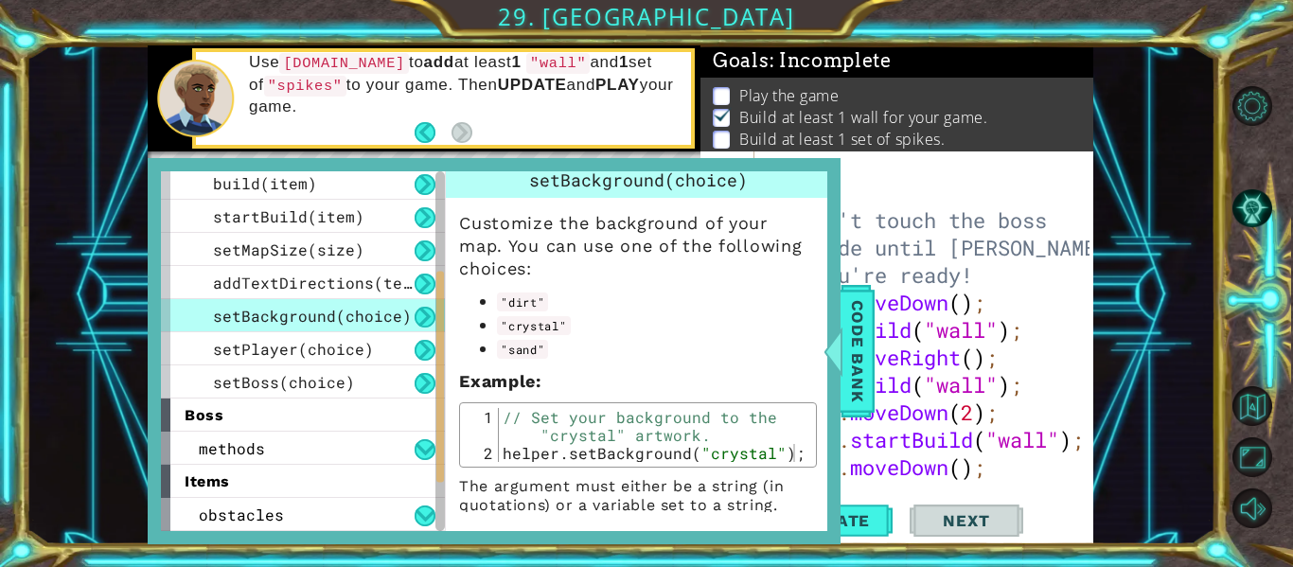
scroll to position [0, 0]
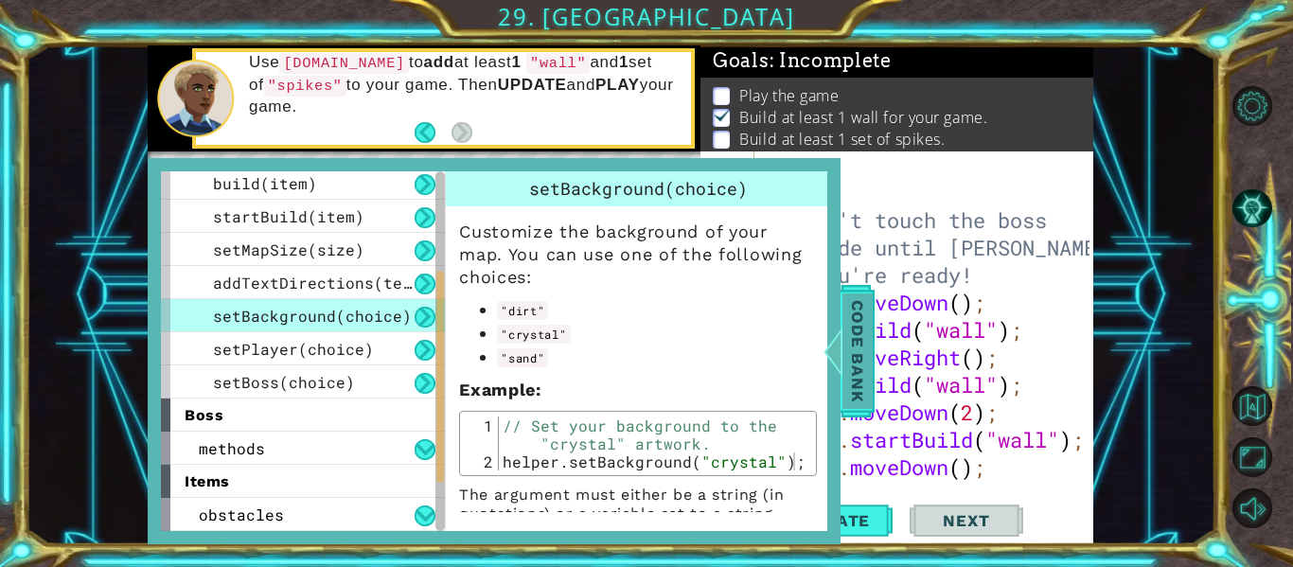
click at [841, 347] on div at bounding box center [834, 351] width 24 height 57
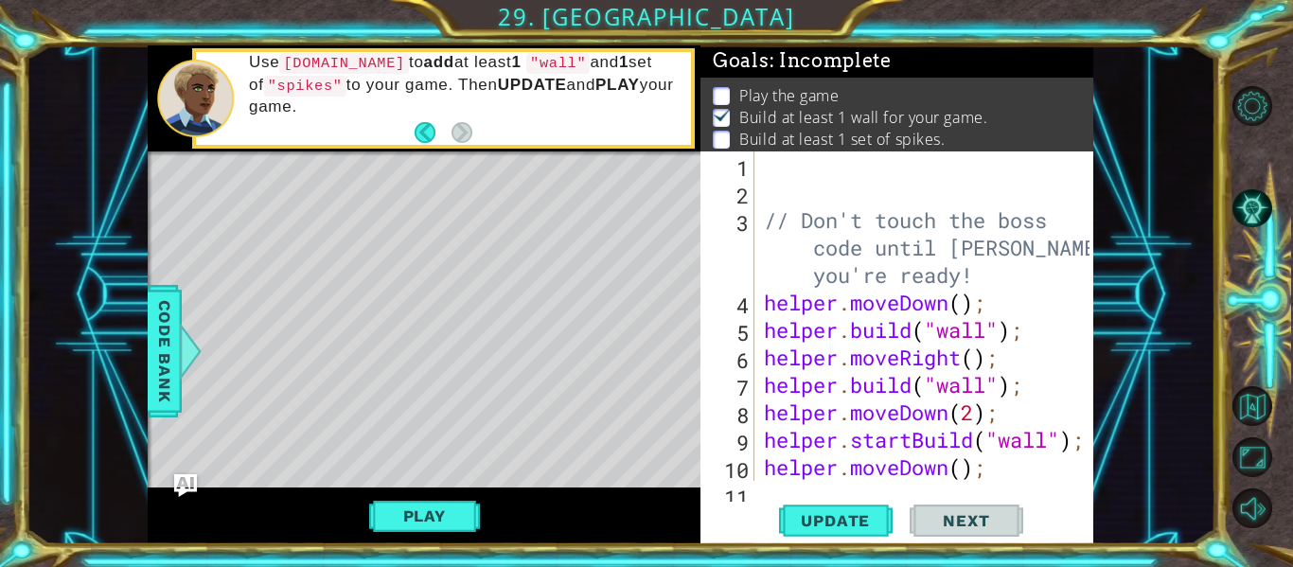
click at [810, 489] on div "1 2 3 4 5 6 7 8 9 10 11 // Don't touch the boss code until [PERSON_NAME] says y…" at bounding box center [897, 347] width 393 height 393
click at [764, 499] on div "1 2 3 4 5 6 7 8 9 10 11 // Don't touch the boss code until [PERSON_NAME] says y…" at bounding box center [897, 347] width 393 height 393
click at [857, 523] on span "Update" at bounding box center [835, 520] width 107 height 19
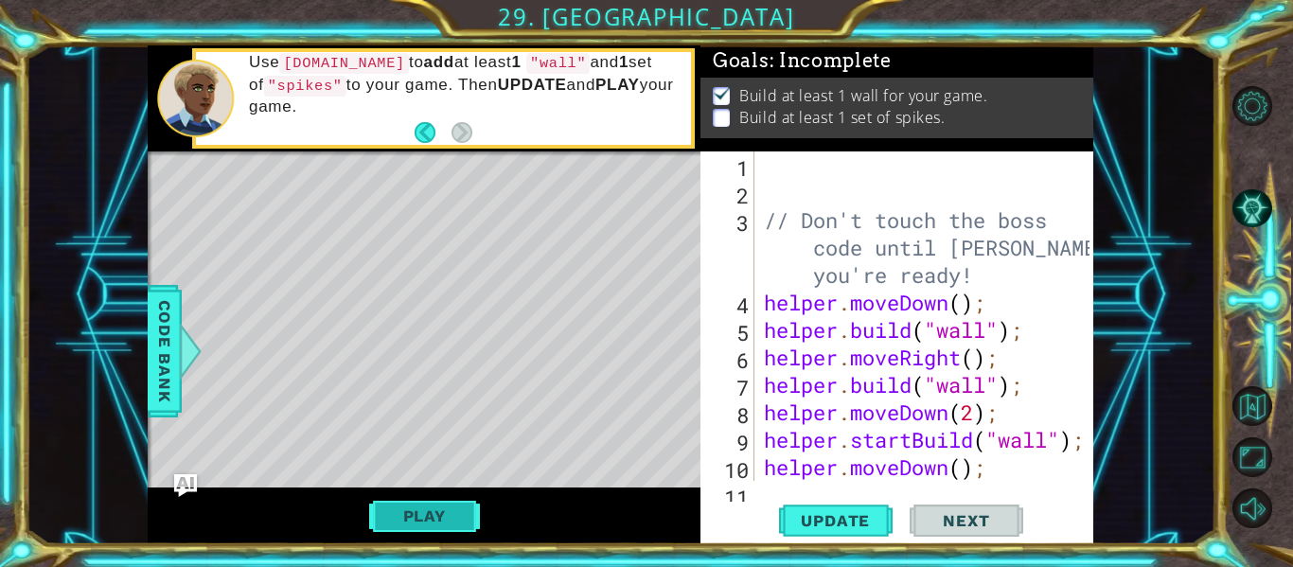
click at [413, 526] on button "Play" at bounding box center [424, 516] width 111 height 36
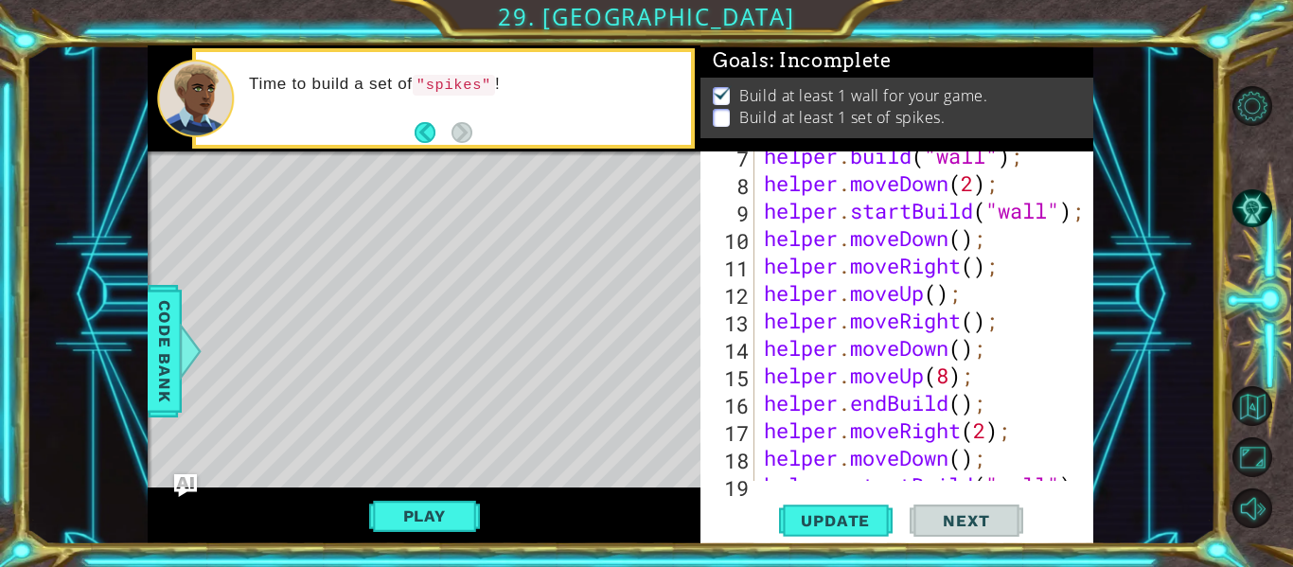
scroll to position [226, 0]
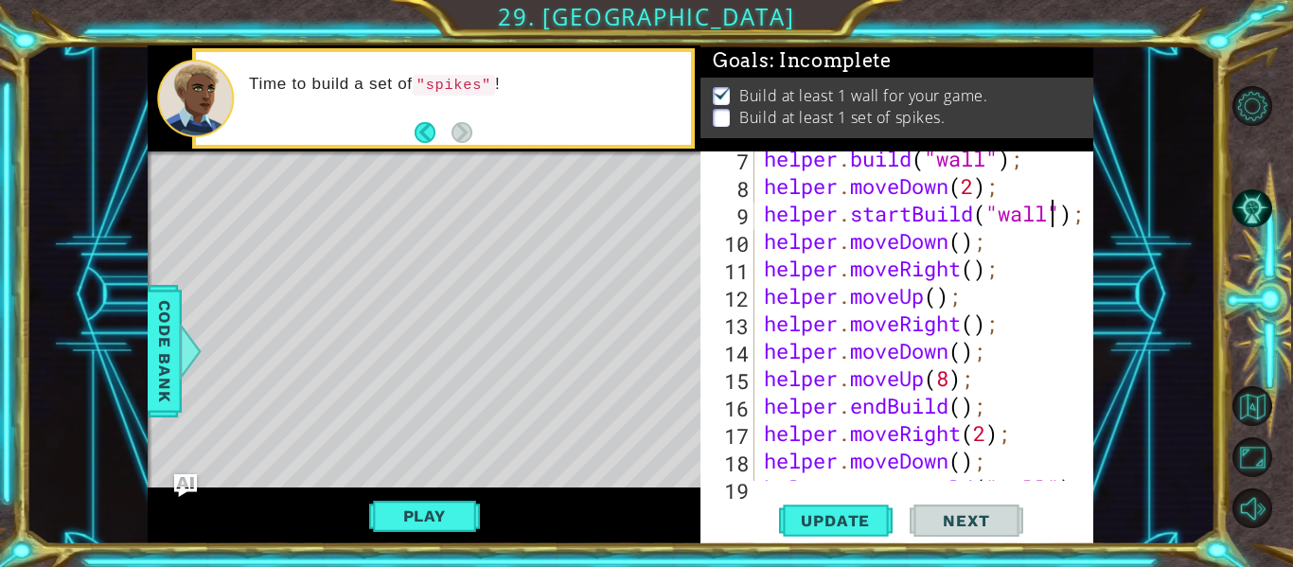
click at [1050, 221] on div "helper . build ( "wall" ) ; helper . moveDown ( 2 ) ; helper . startBuild ( "wa…" at bounding box center [929, 337] width 339 height 384
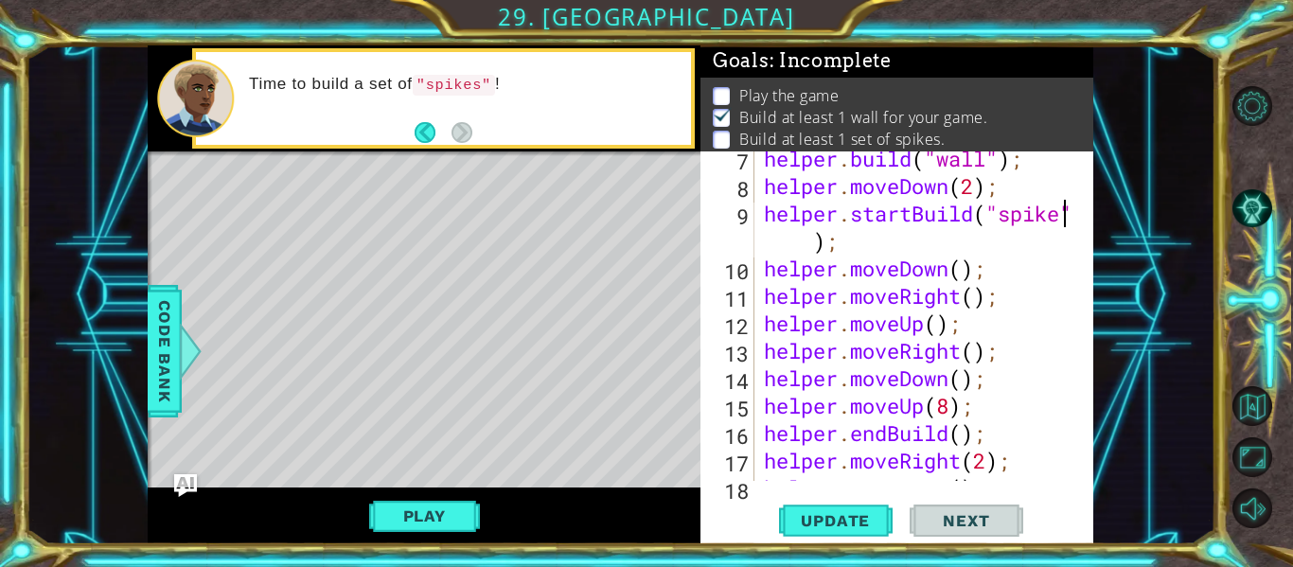
scroll to position [0, 15]
type textarea "helper.startBuild("spikes");"
click at [852, 529] on span "Update" at bounding box center [835, 520] width 107 height 19
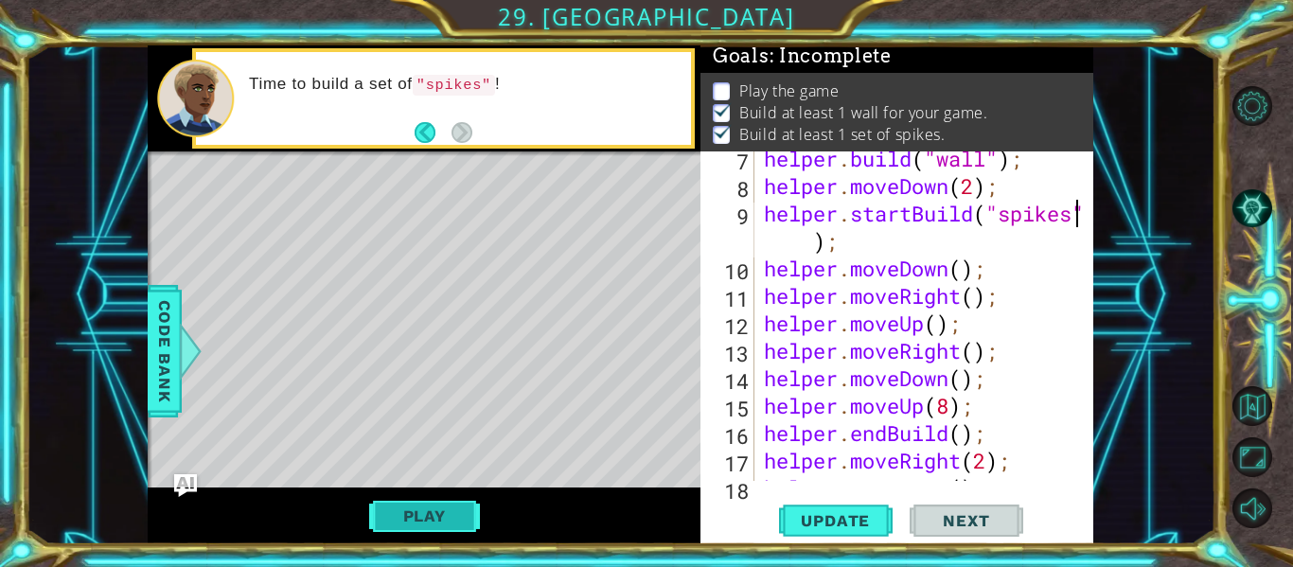
click at [461, 515] on button "Play" at bounding box center [424, 516] width 111 height 36
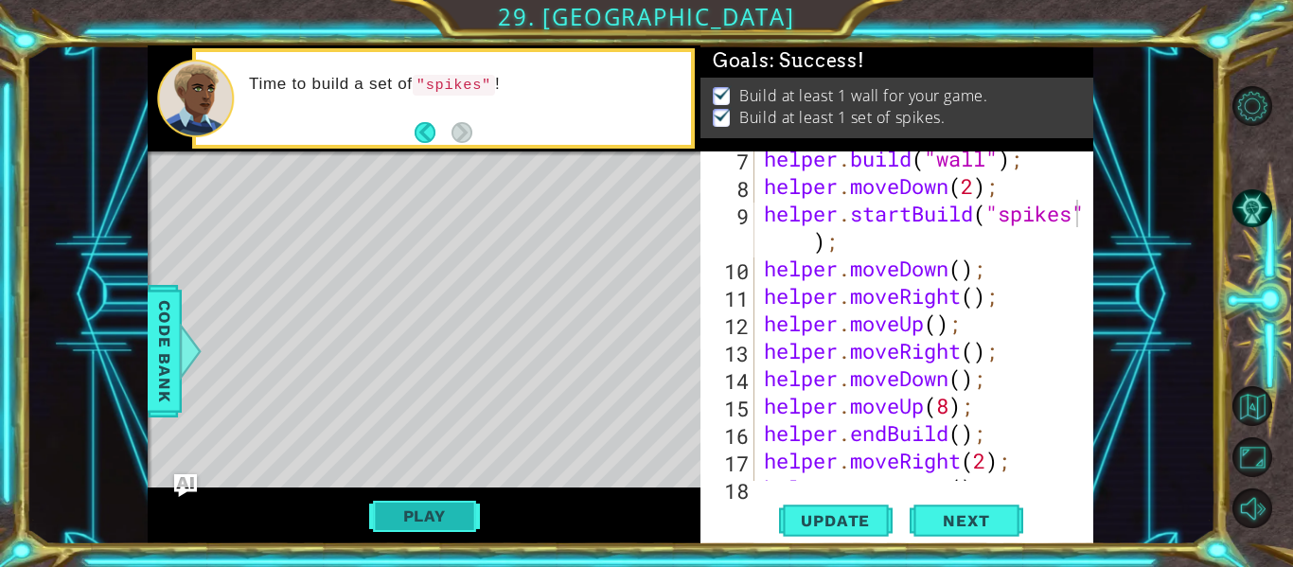
scroll to position [0, 0]
click at [994, 519] on span "Next" at bounding box center [966, 520] width 84 height 19
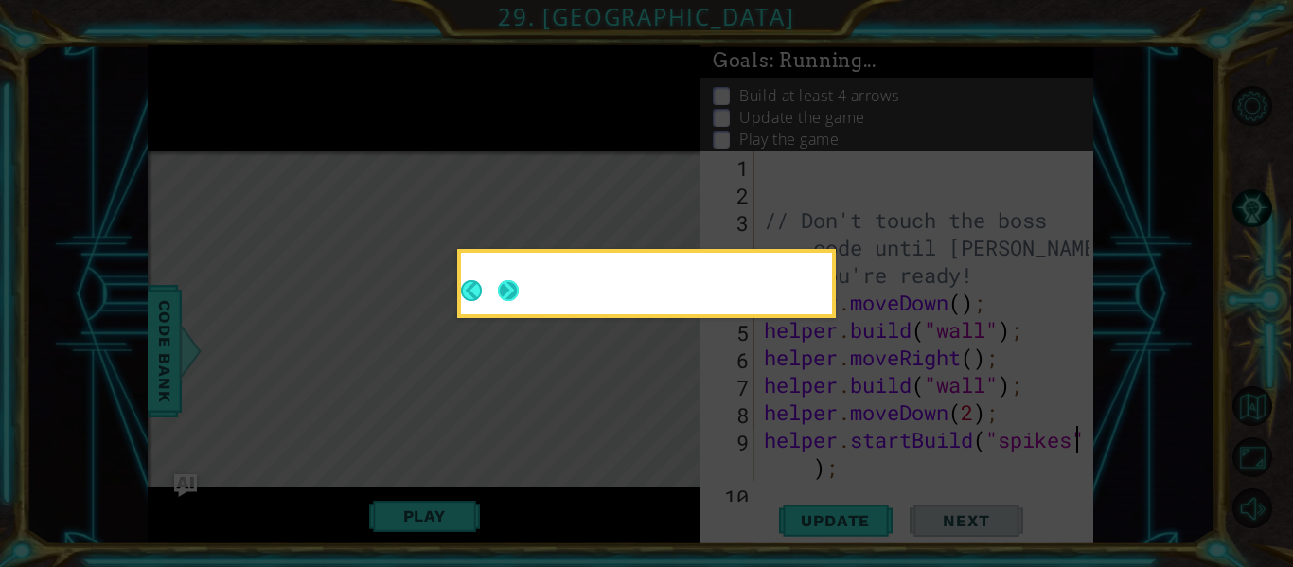
click at [503, 286] on button "Next" at bounding box center [508, 291] width 34 height 34
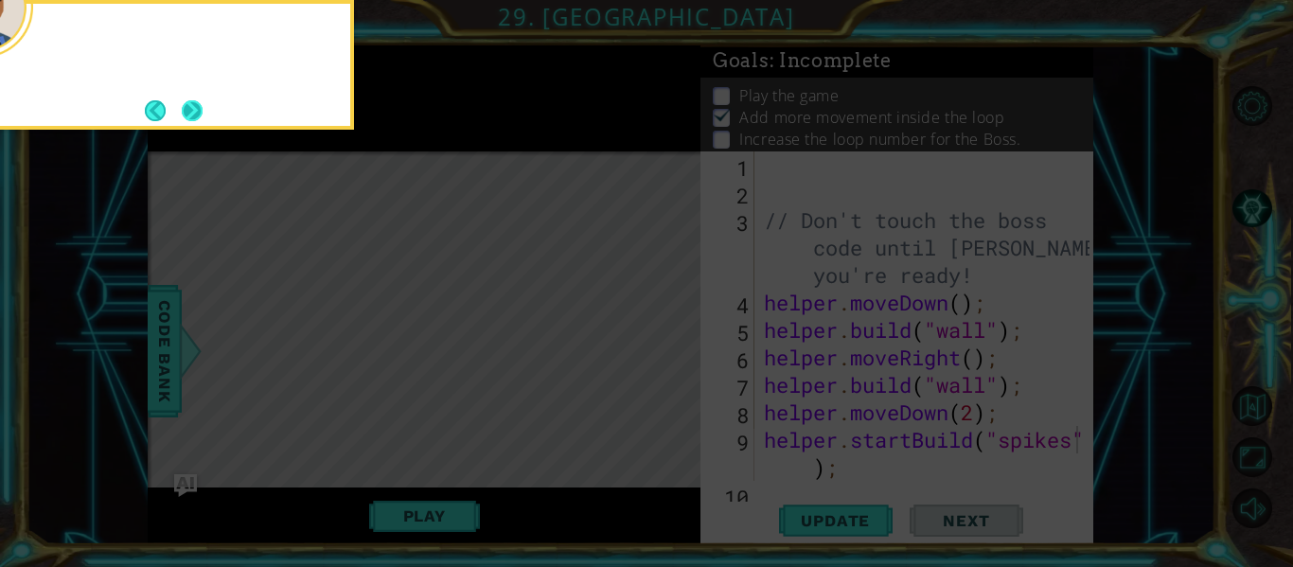
click at [186, 107] on button "Next" at bounding box center [192, 110] width 35 height 35
click at [188, 106] on icon at bounding box center [646, 84] width 1293 height 965
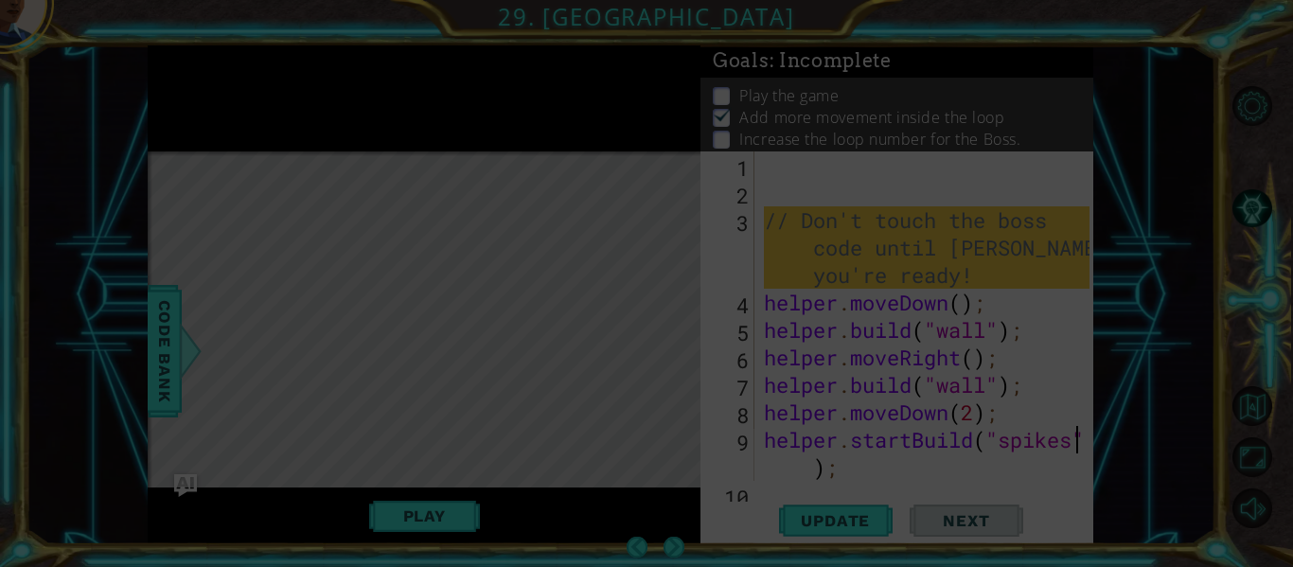
scroll to position [9, 0]
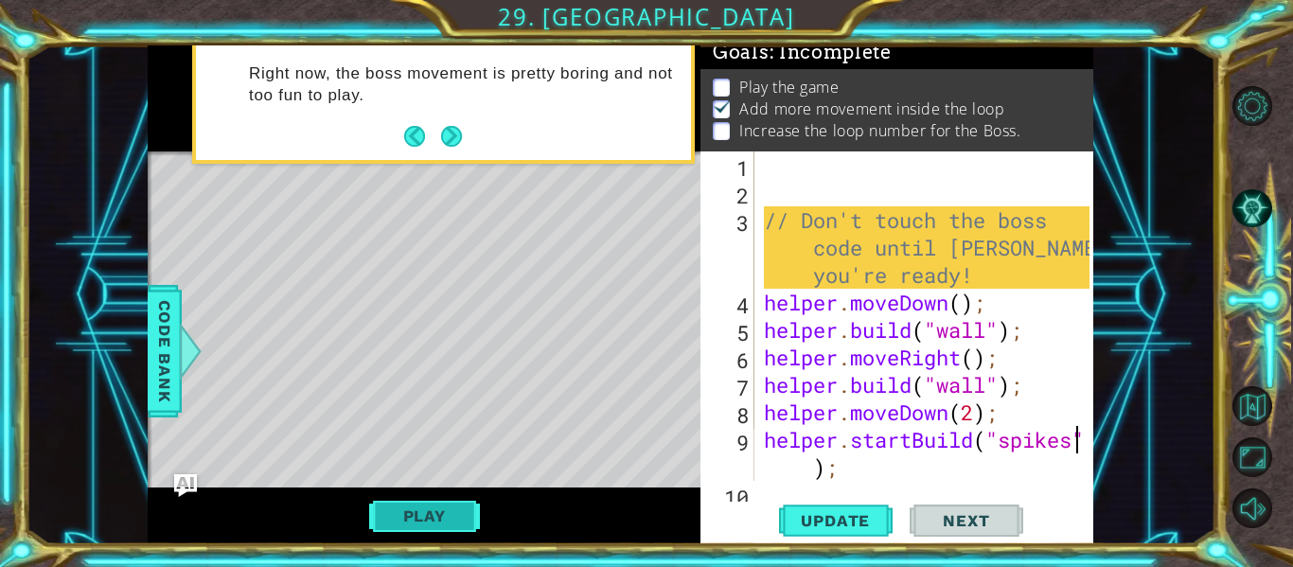
click at [446, 516] on button "Play" at bounding box center [424, 516] width 111 height 36
